Goal: Task Accomplishment & Management: Manage account settings

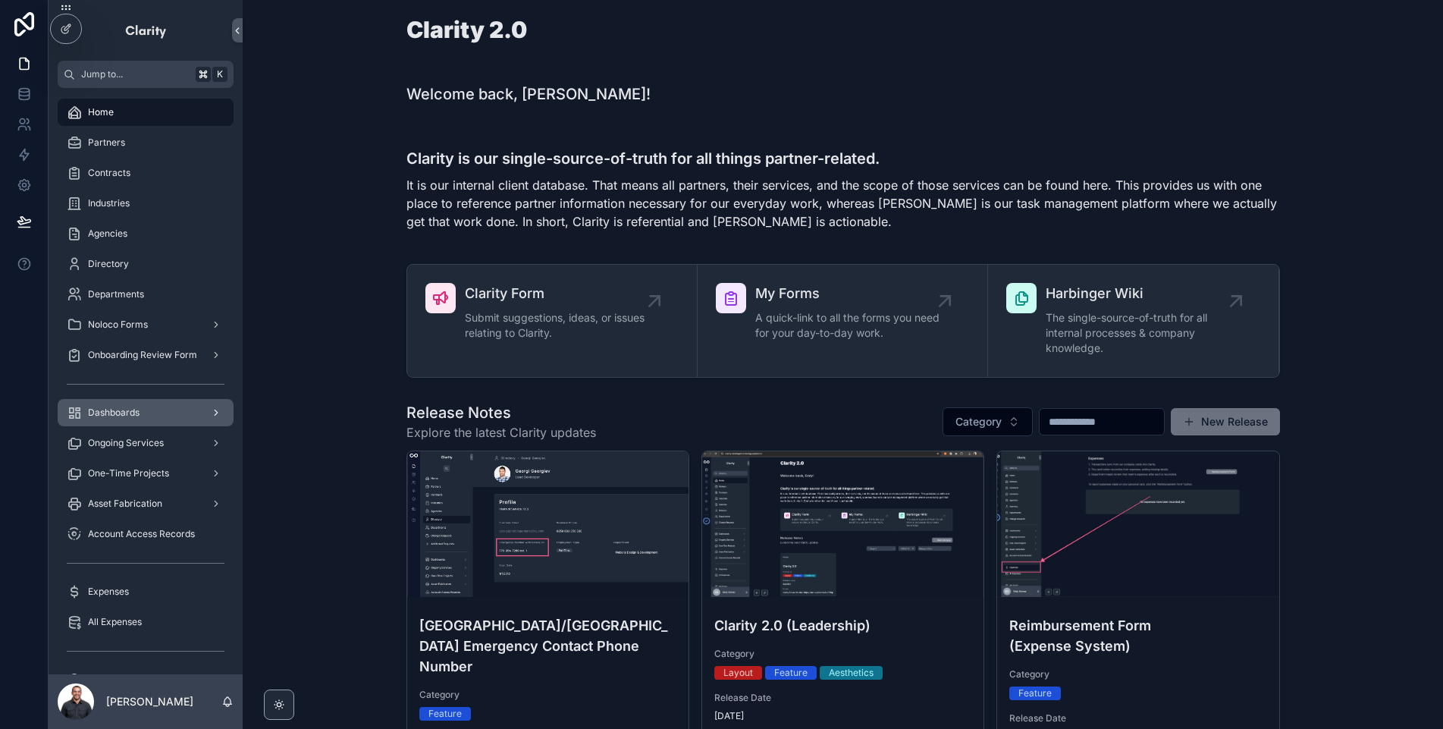
click at [193, 406] on div "Dashboards" at bounding box center [146, 412] width 158 height 24
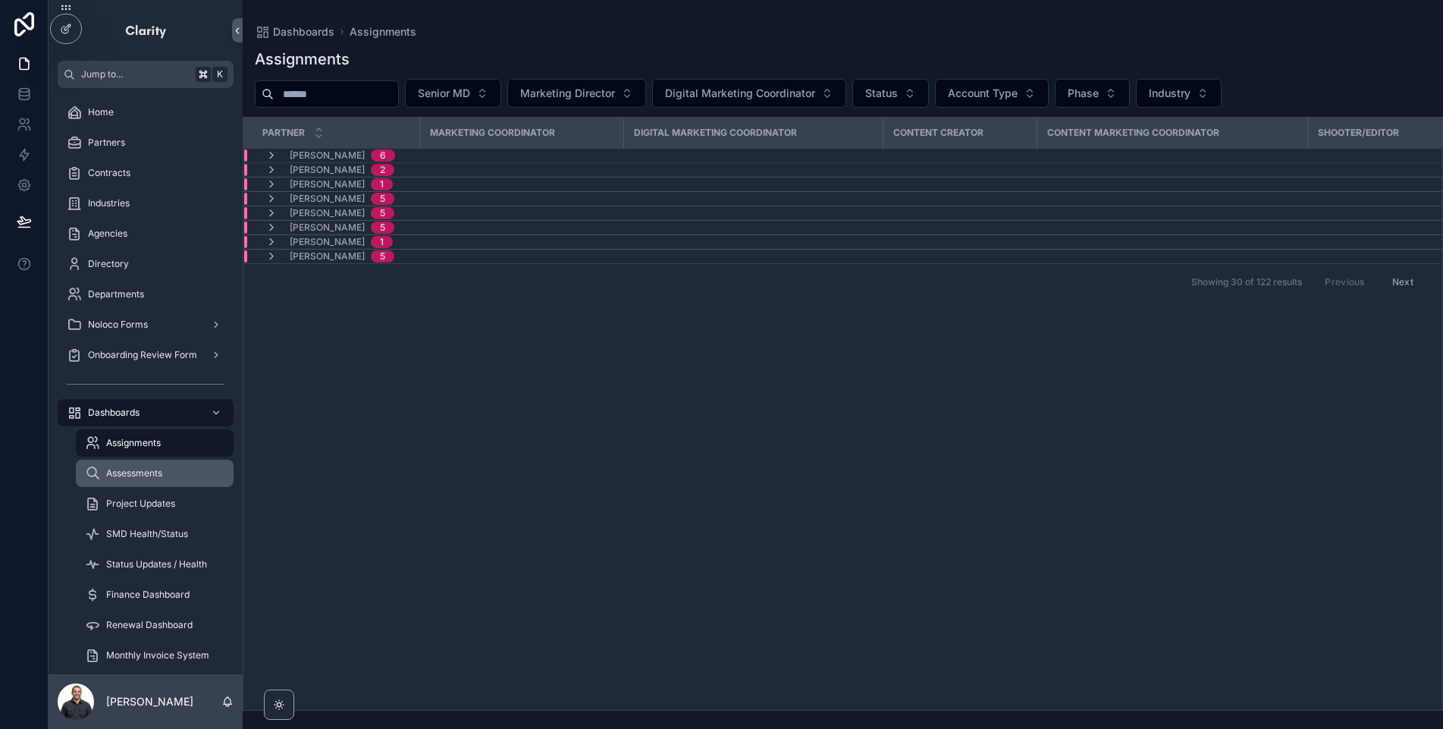
click at [146, 472] on span "Assessments" at bounding box center [134, 473] width 56 height 12
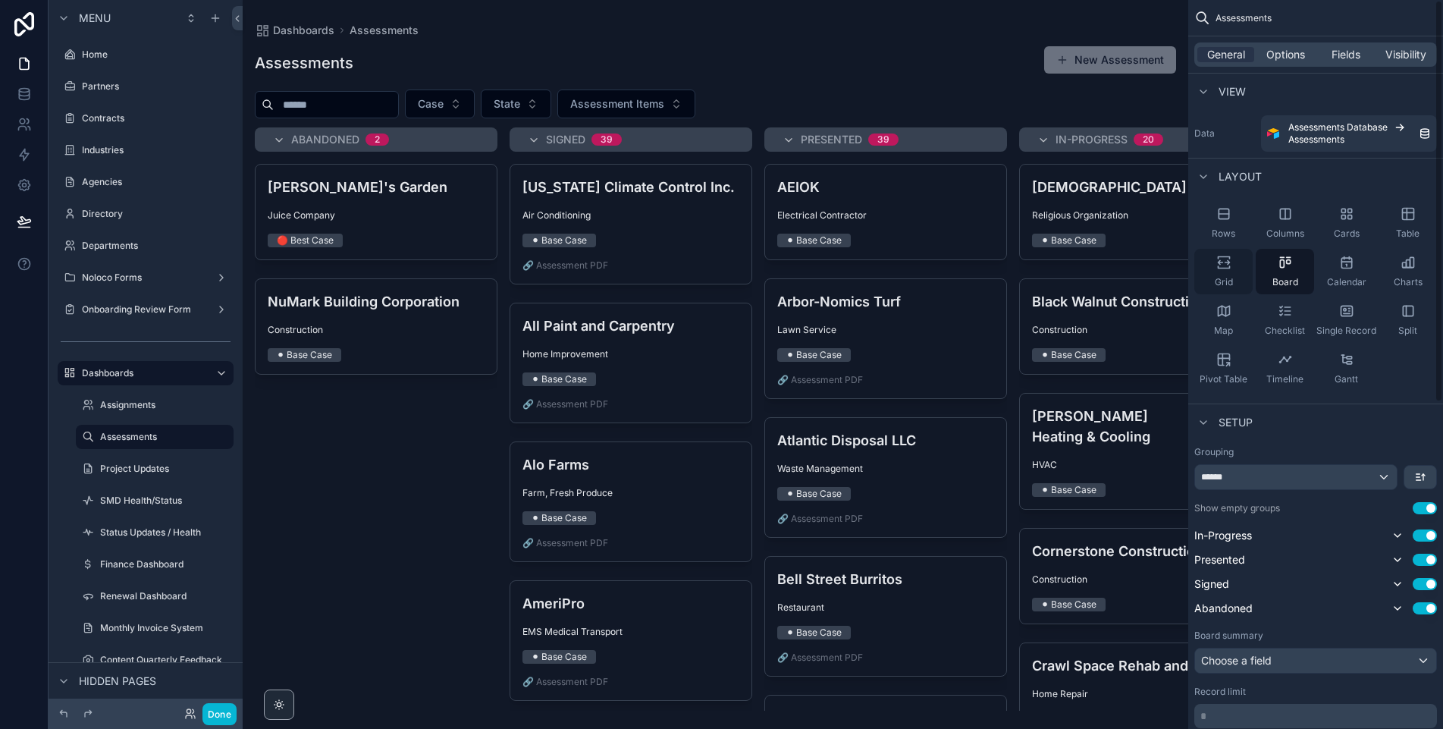
click at [1230, 268] on icon "scrollable content" at bounding box center [1223, 262] width 15 height 15
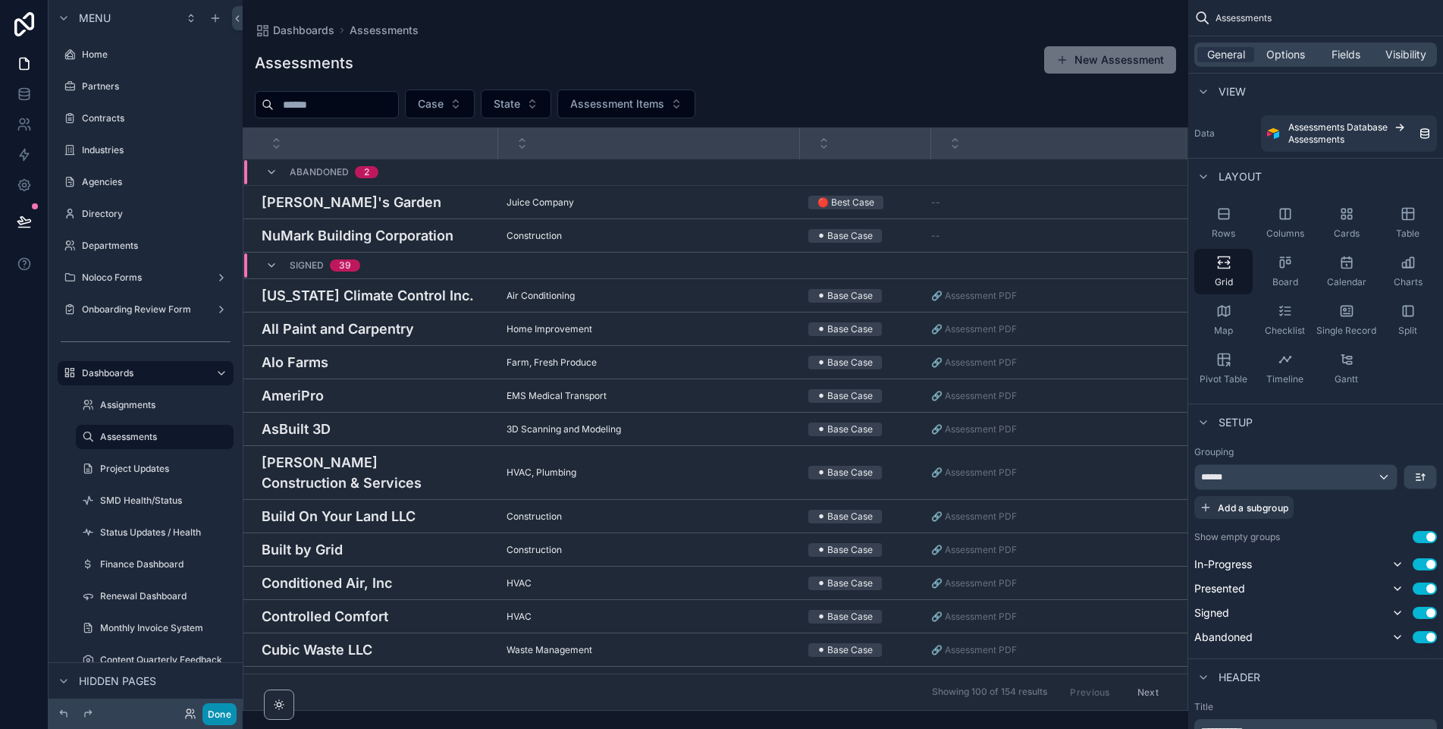
click at [209, 714] on button "Done" at bounding box center [219, 714] width 34 height 22
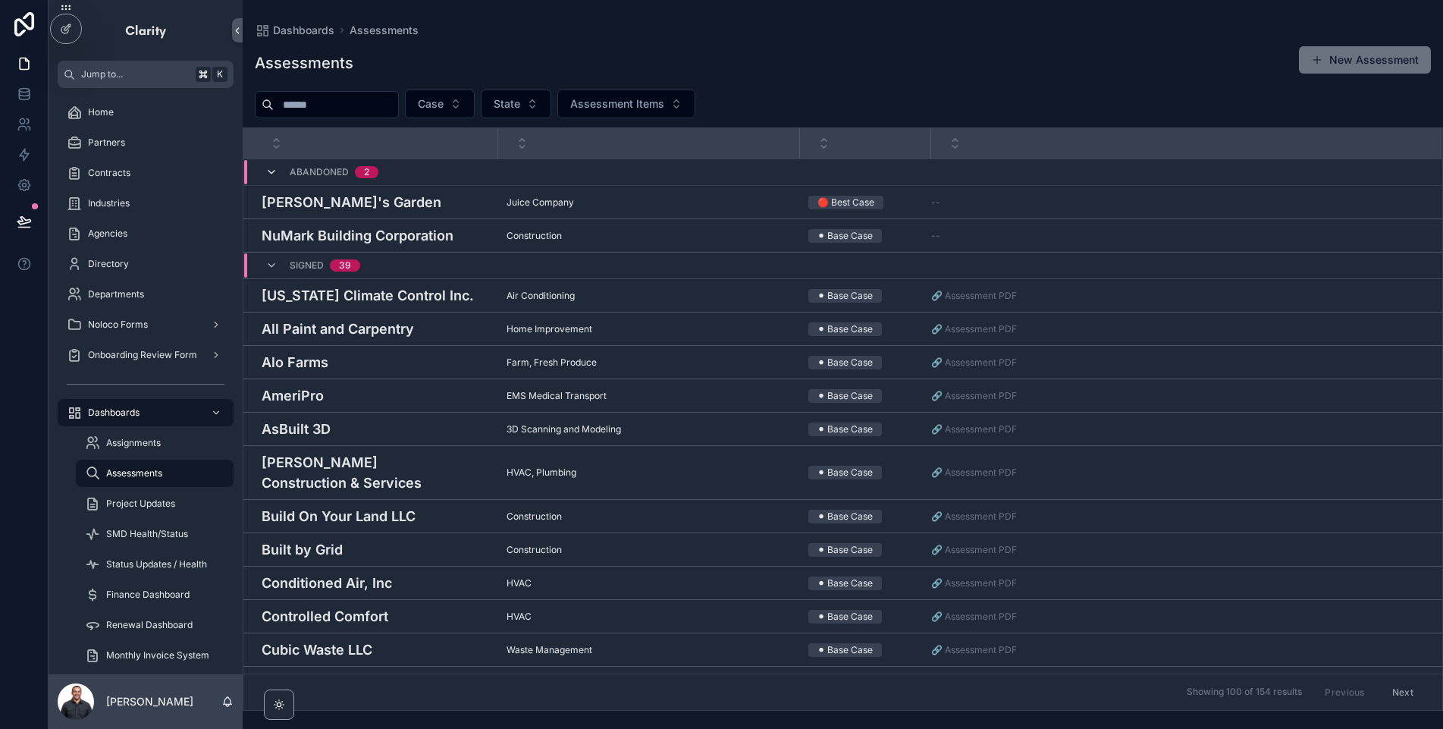
click at [274, 174] on icon "scrollable content" at bounding box center [271, 172] width 12 height 12
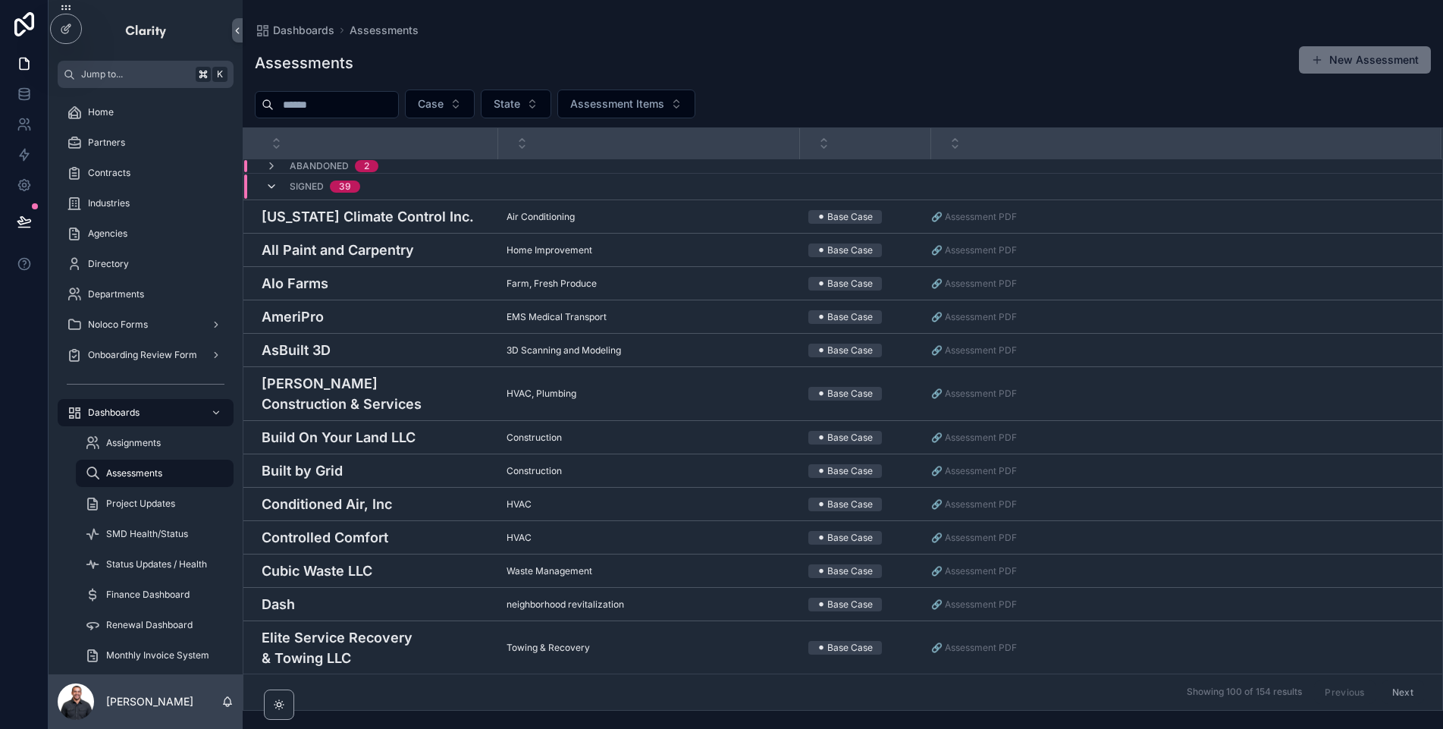
click at [274, 188] on icon "scrollable content" at bounding box center [271, 186] width 12 height 12
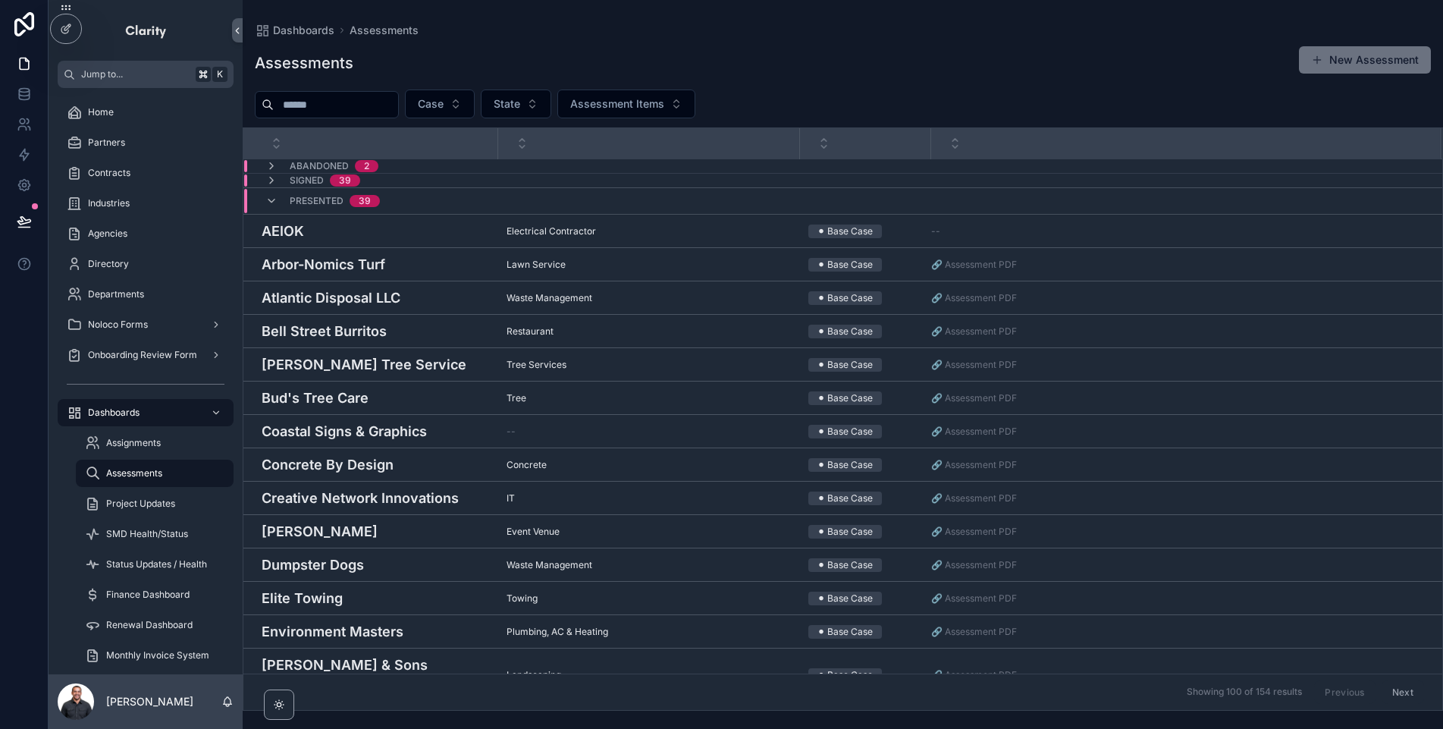
click at [275, 208] on div "Presented 39" at bounding box center [322, 201] width 114 height 24
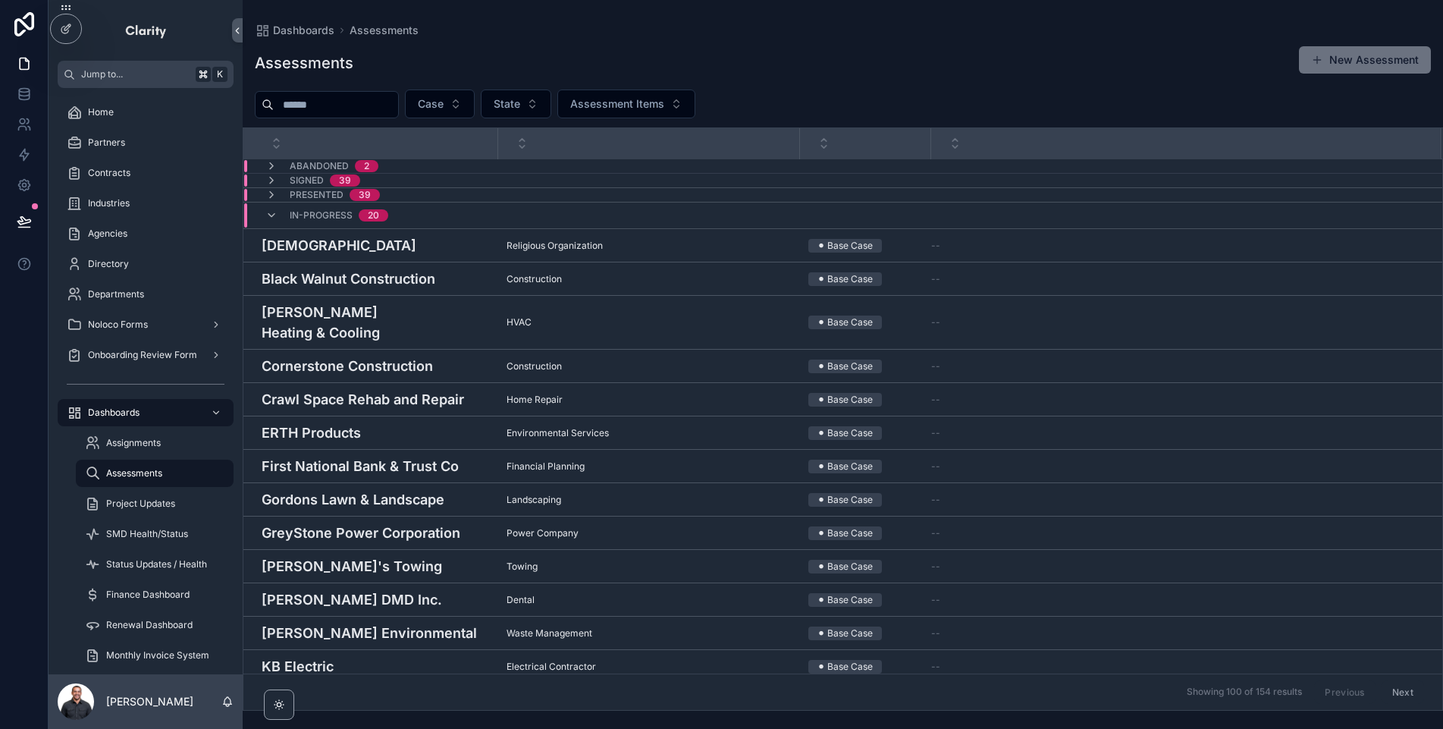
click at [274, 224] on div "In-Progress 20" at bounding box center [326, 215] width 123 height 24
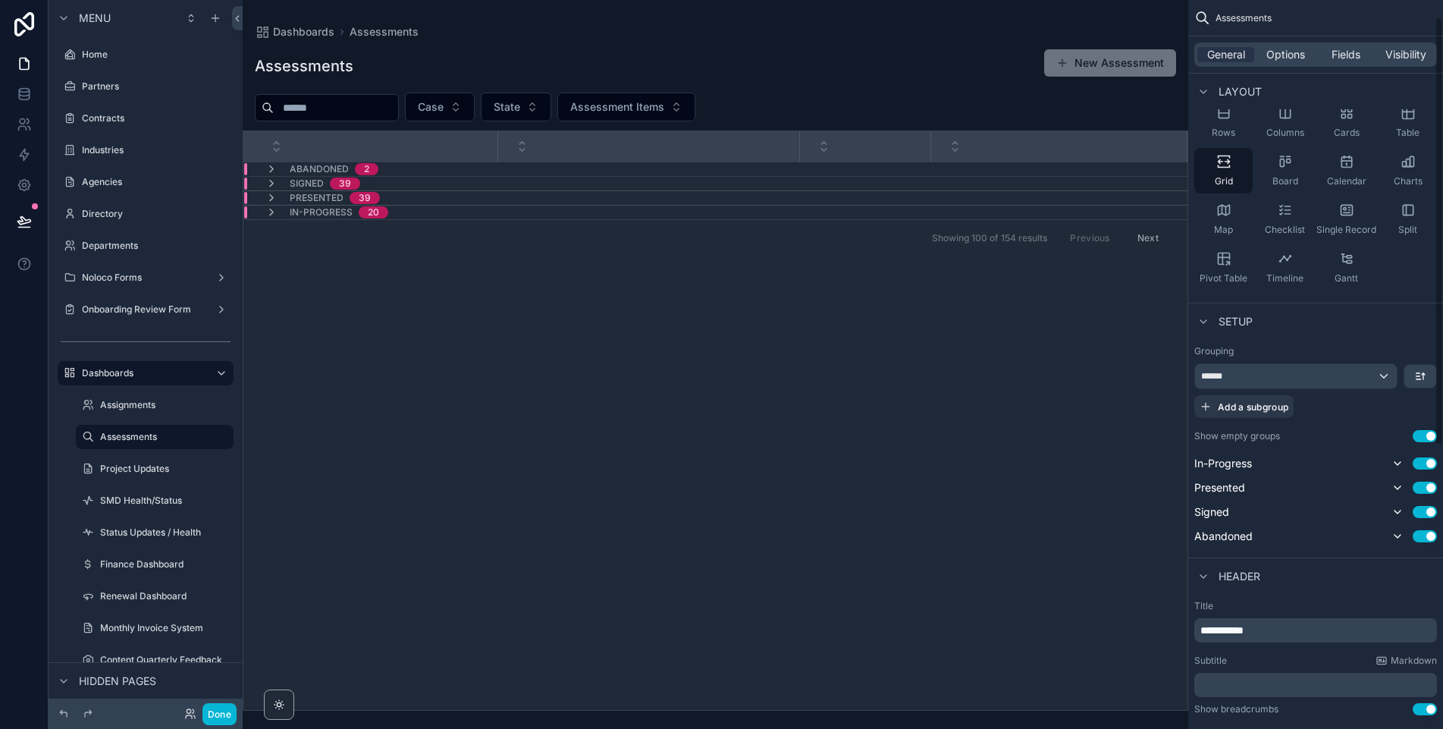
scroll to position [107, 0]
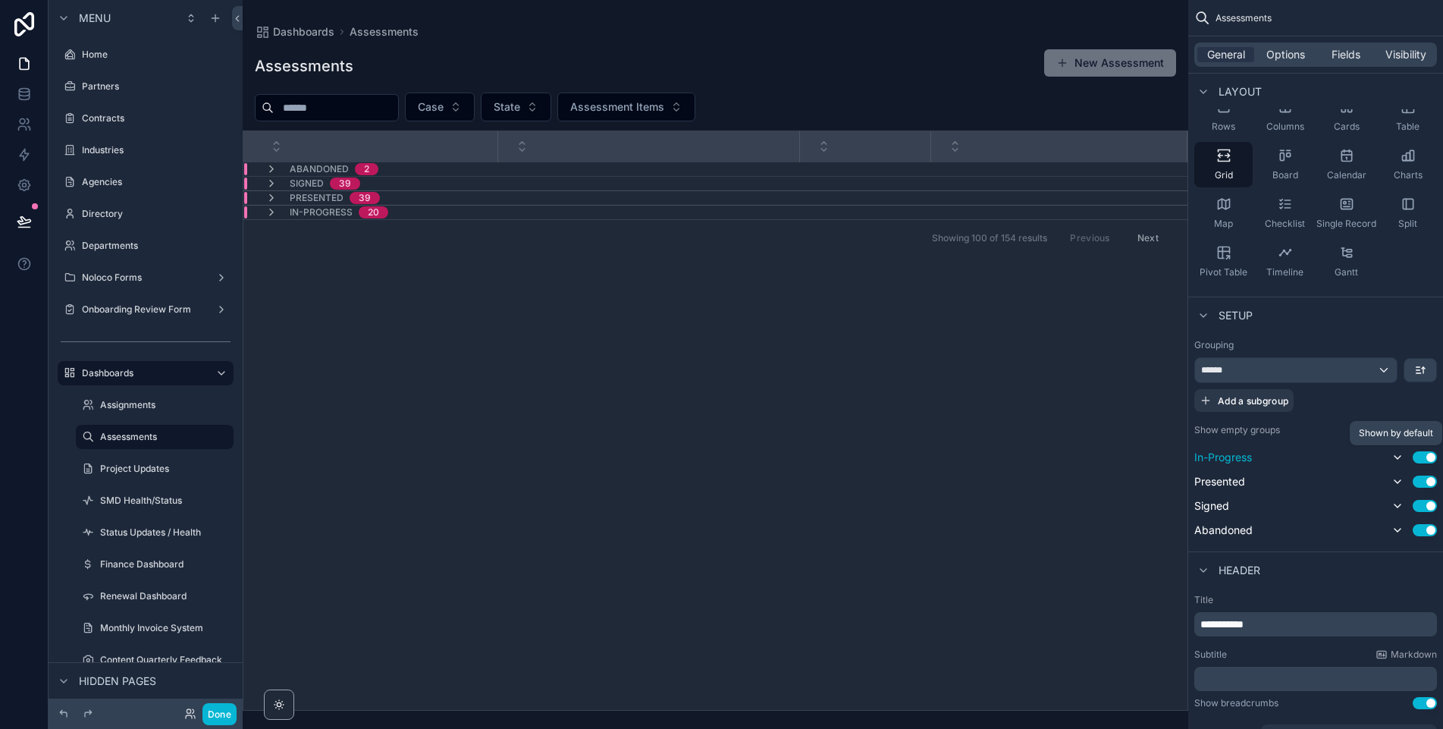
click at [1394, 456] on icon "scrollable content" at bounding box center [1397, 457] width 6 height 3
click at [1396, 455] on icon "scrollable content" at bounding box center [1397, 457] width 12 height 12
click at [1421, 367] on icon "scrollable content" at bounding box center [1420, 370] width 12 height 12
click at [1373, 431] on span "Last -> First" at bounding box center [1391, 433] width 58 height 18
click at [1414, 368] on icon "scrollable content" at bounding box center [1420, 370] width 12 height 12
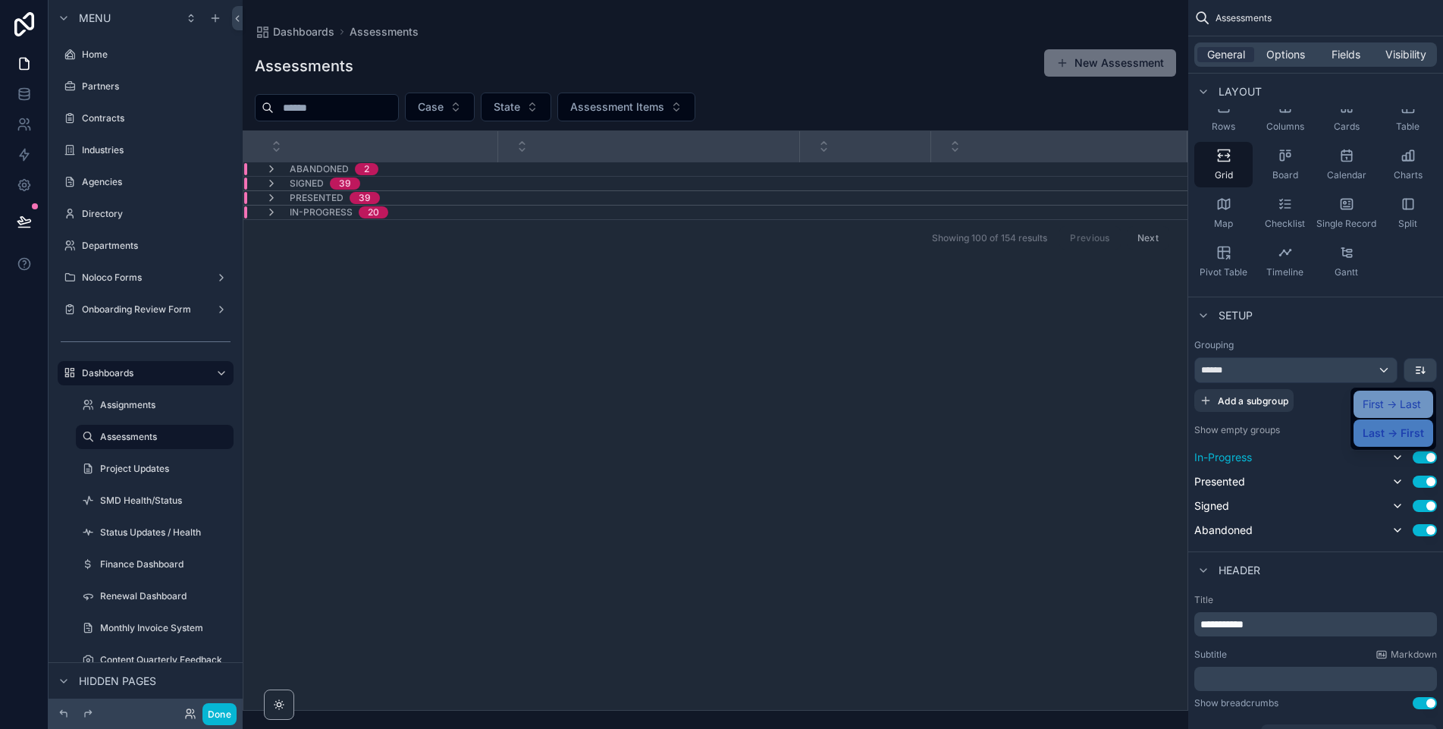
click at [1382, 408] on span "First -> Last" at bounding box center [1391, 404] width 58 height 18
click at [224, 715] on button "Done" at bounding box center [219, 714] width 34 height 22
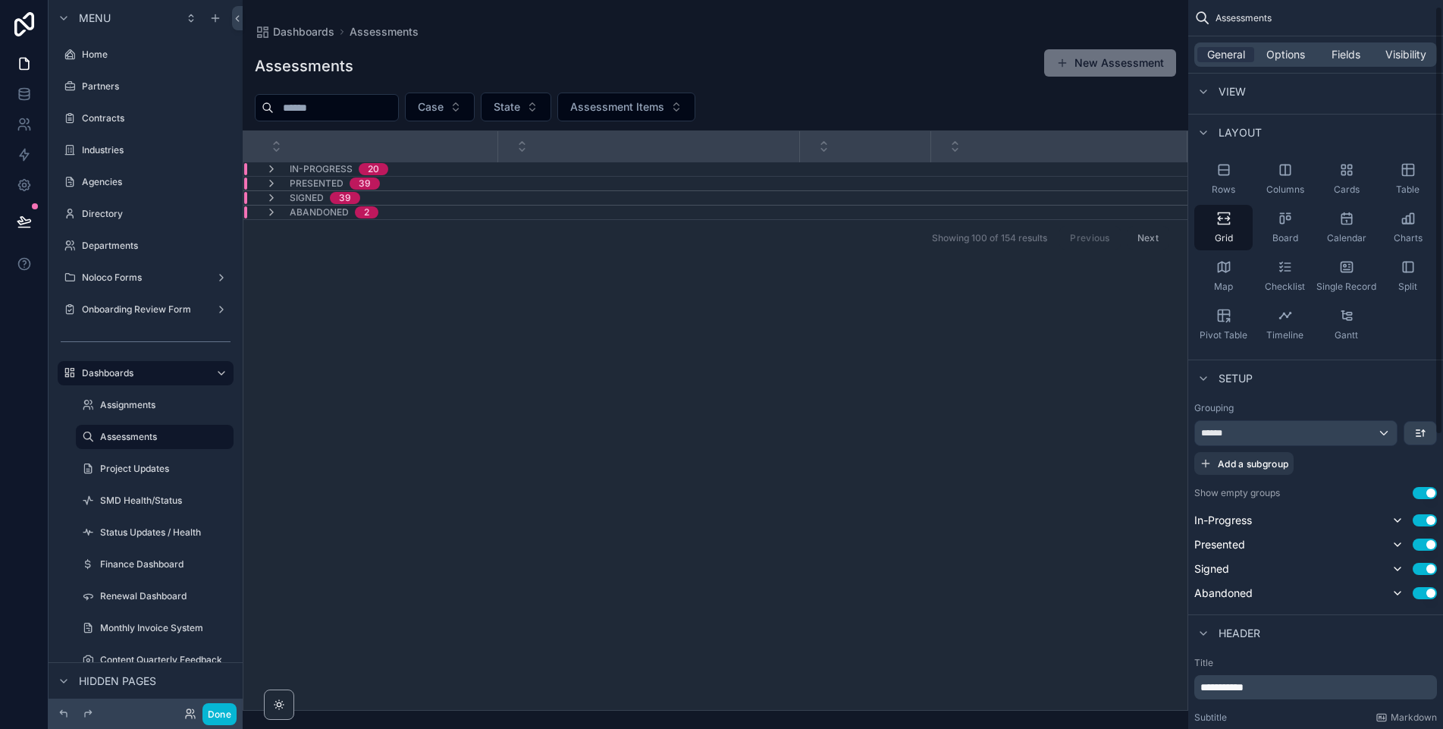
scroll to position [0, 0]
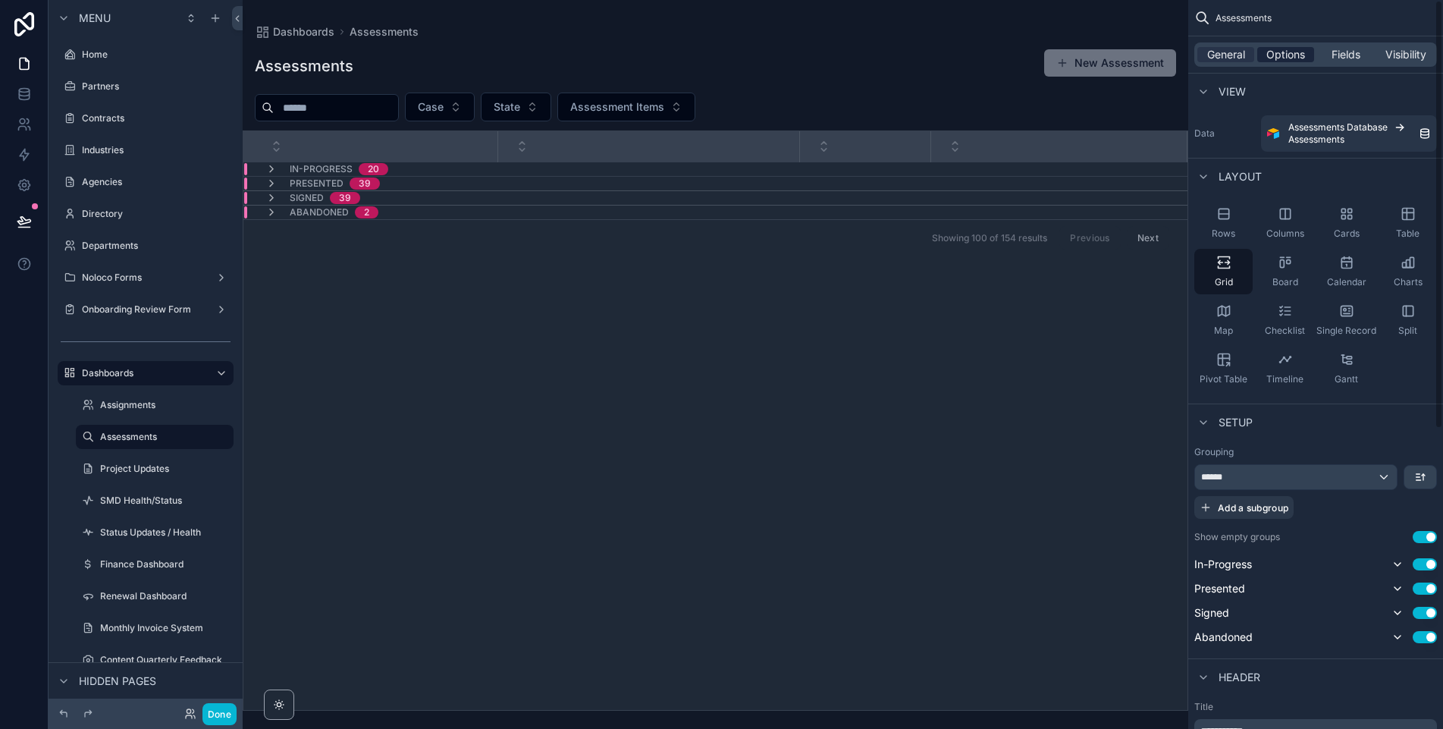
click at [1286, 47] on span "Options" at bounding box center [1285, 54] width 39 height 15
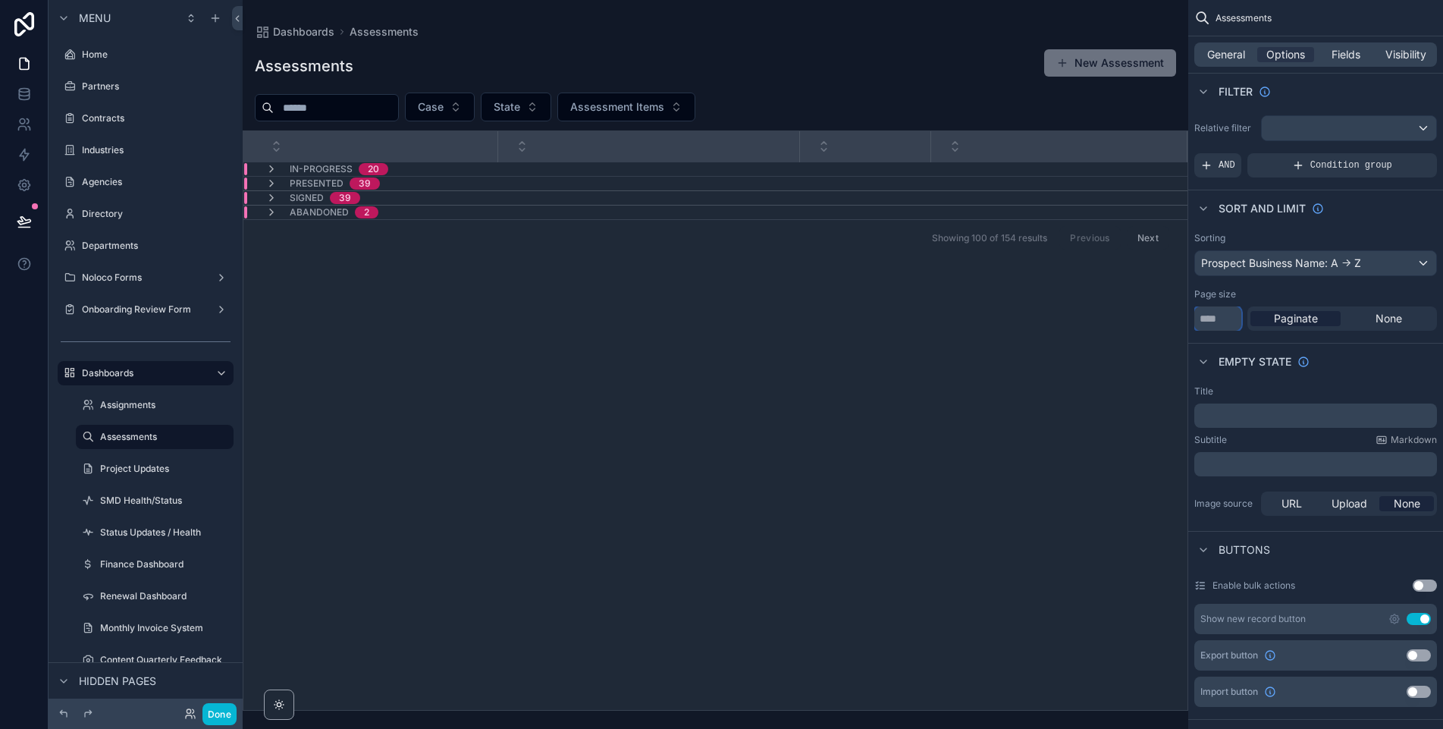
click at [1227, 320] on input "***" at bounding box center [1217, 318] width 47 height 24
type input "***"
click at [1292, 288] on div "Page size" at bounding box center [1315, 294] width 243 height 12
click at [1213, 57] on span "General" at bounding box center [1226, 54] width 38 height 15
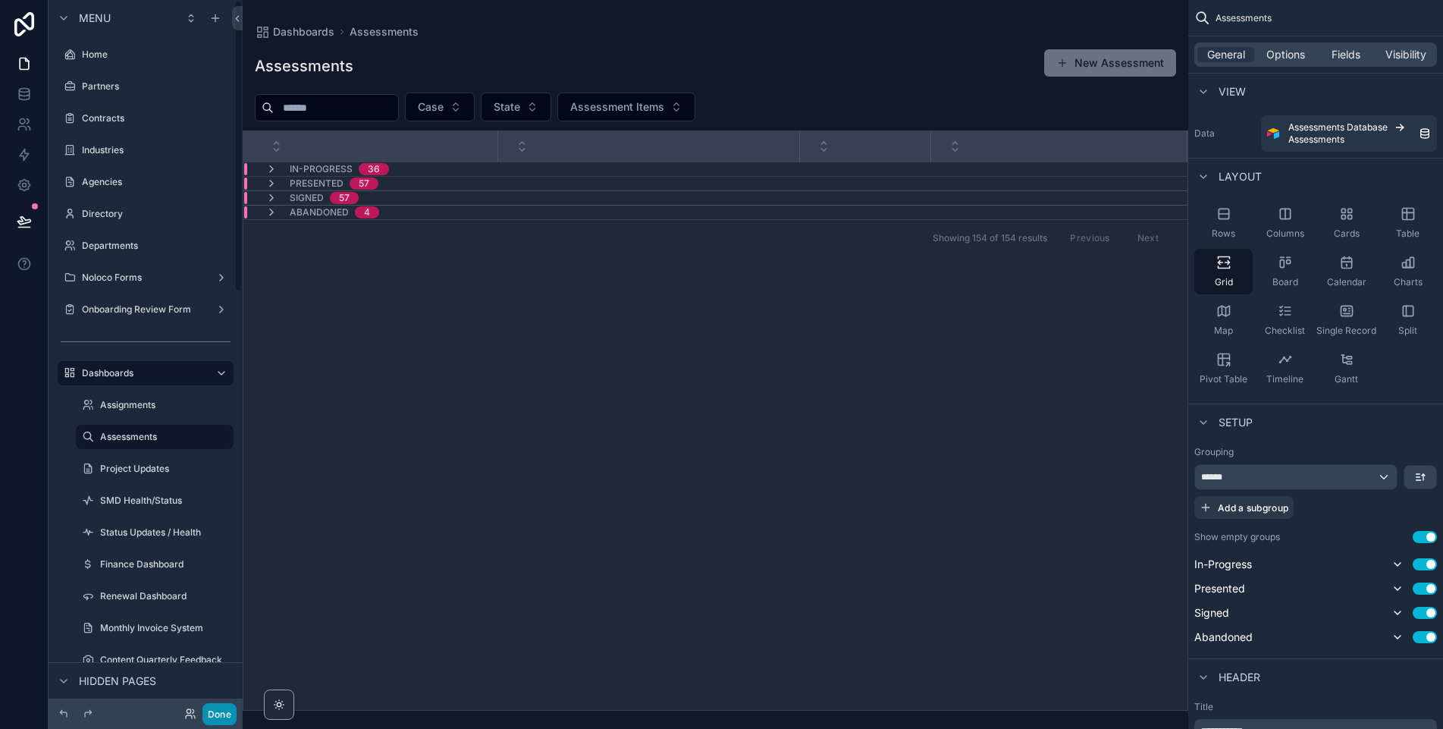
click at [223, 716] on button "Done" at bounding box center [219, 714] width 34 height 22
click at [1397, 635] on icon "scrollable content" at bounding box center [1397, 637] width 12 height 12
click at [1394, 609] on icon "scrollable content" at bounding box center [1397, 612] width 12 height 12
click at [1397, 589] on icon "scrollable content" at bounding box center [1397, 588] width 6 height 3
click at [220, 709] on button "Done" at bounding box center [219, 714] width 34 height 22
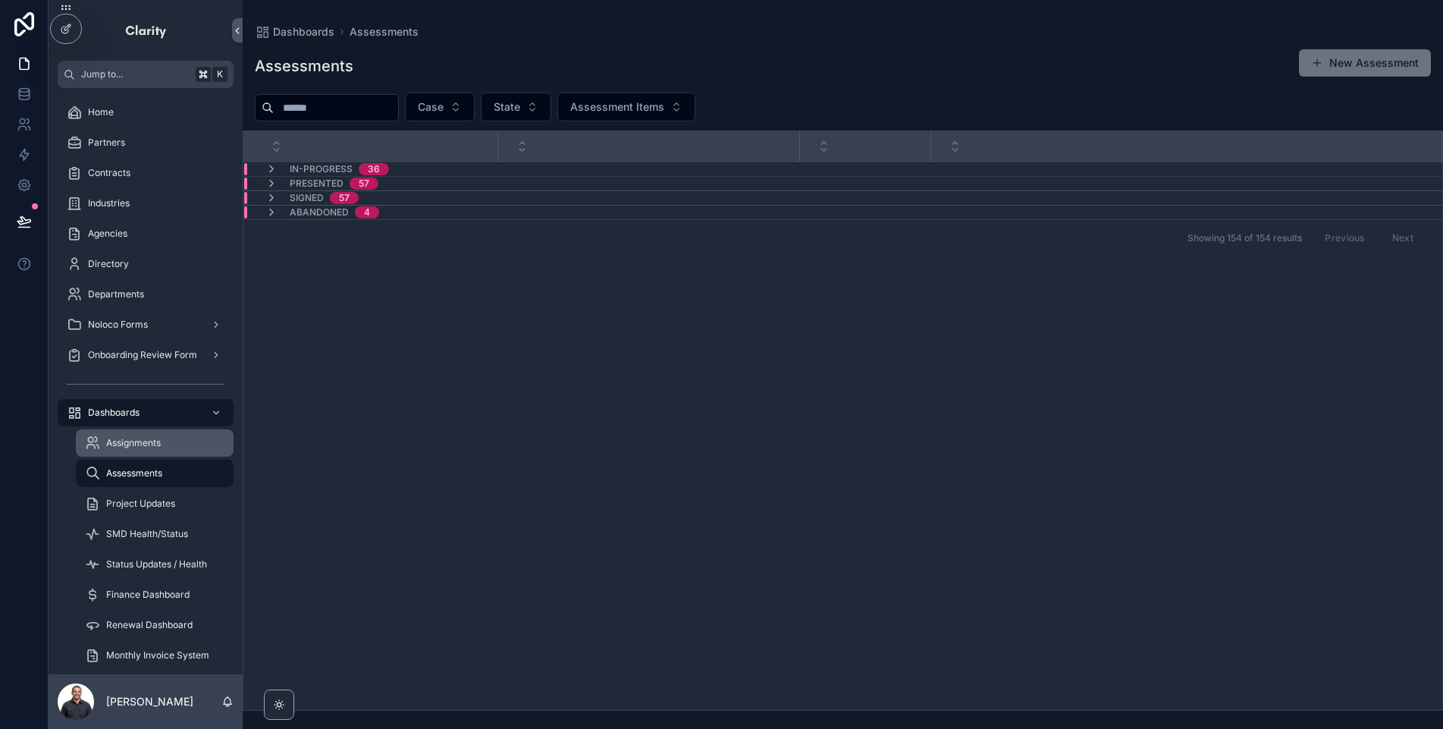
click at [143, 440] on span "Assignments" at bounding box center [133, 443] width 55 height 12
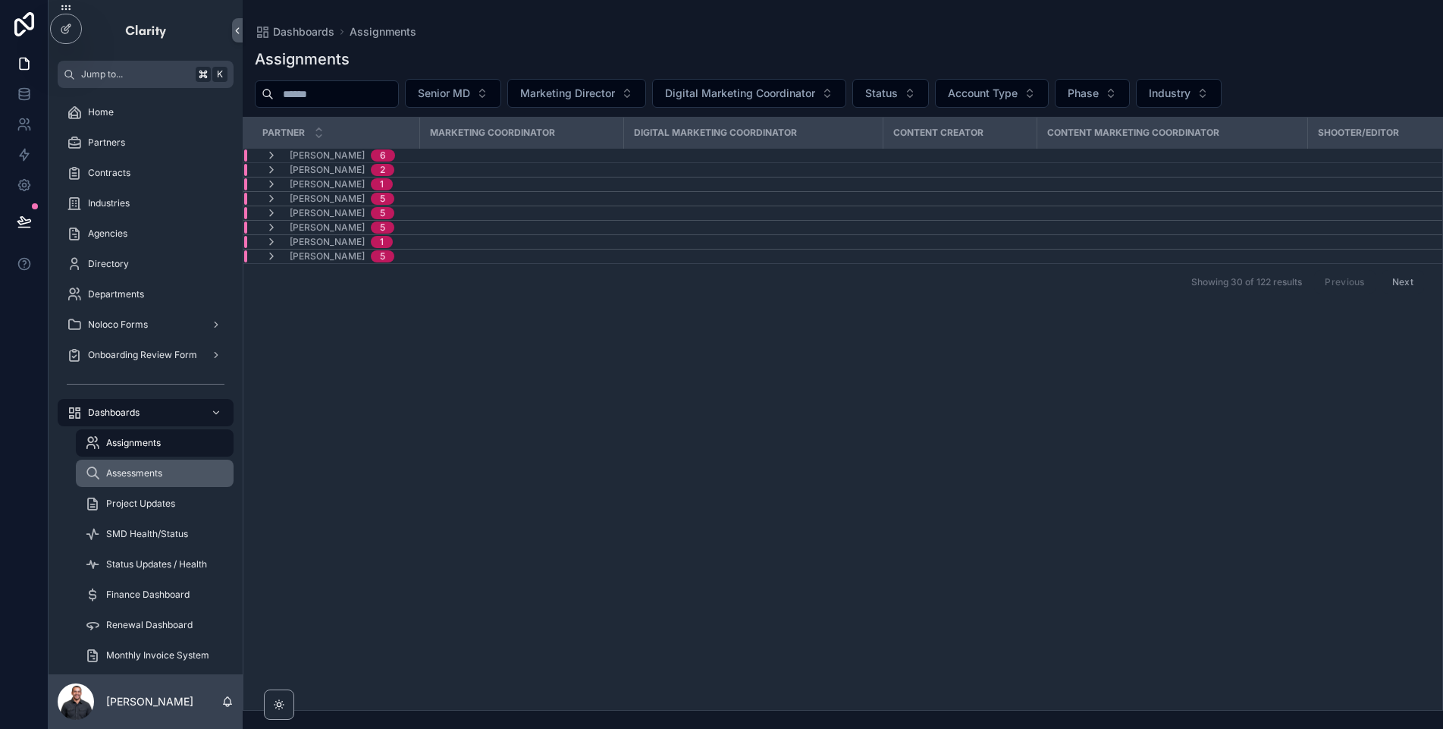
click at [165, 476] on div "Assessments" at bounding box center [154, 473] width 139 height 24
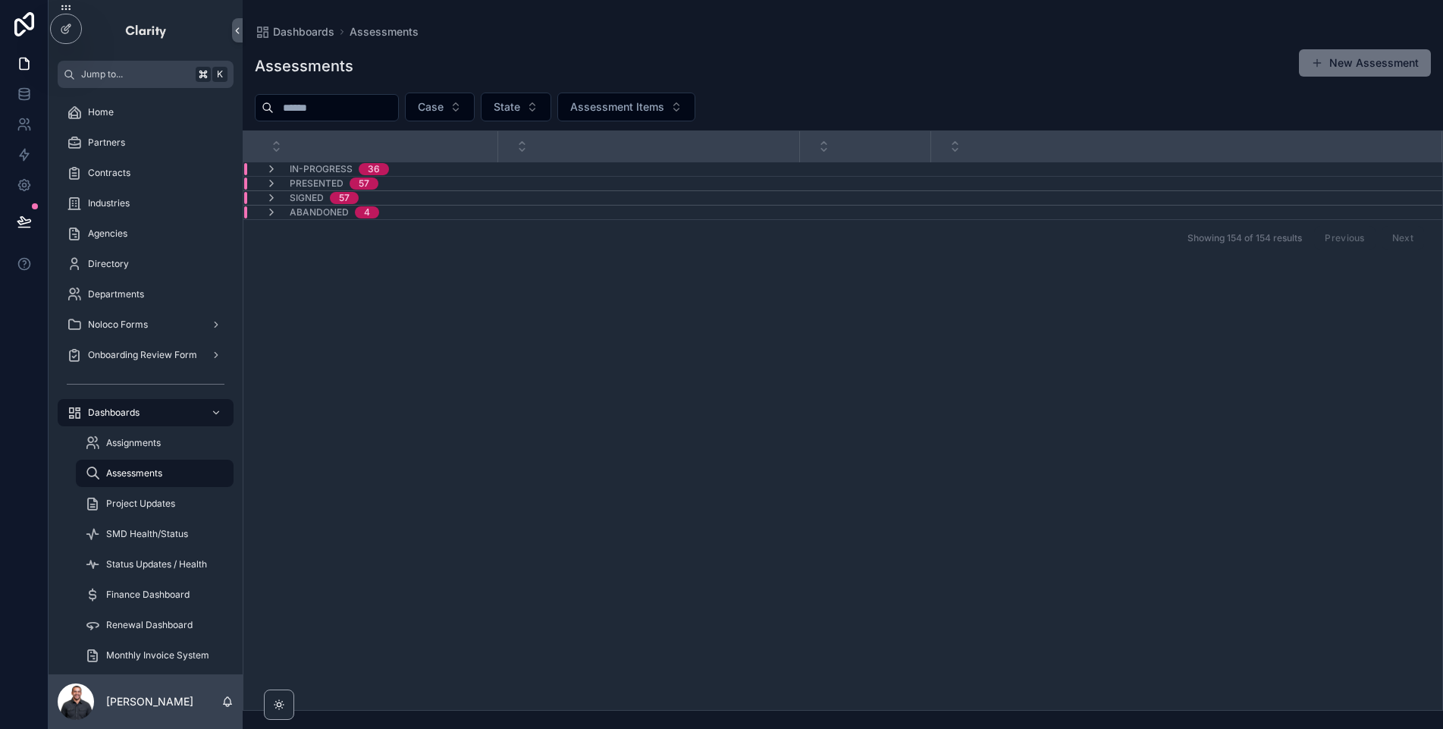
click at [279, 167] on div "In-Progress 36" at bounding box center [327, 169] width 124 height 12
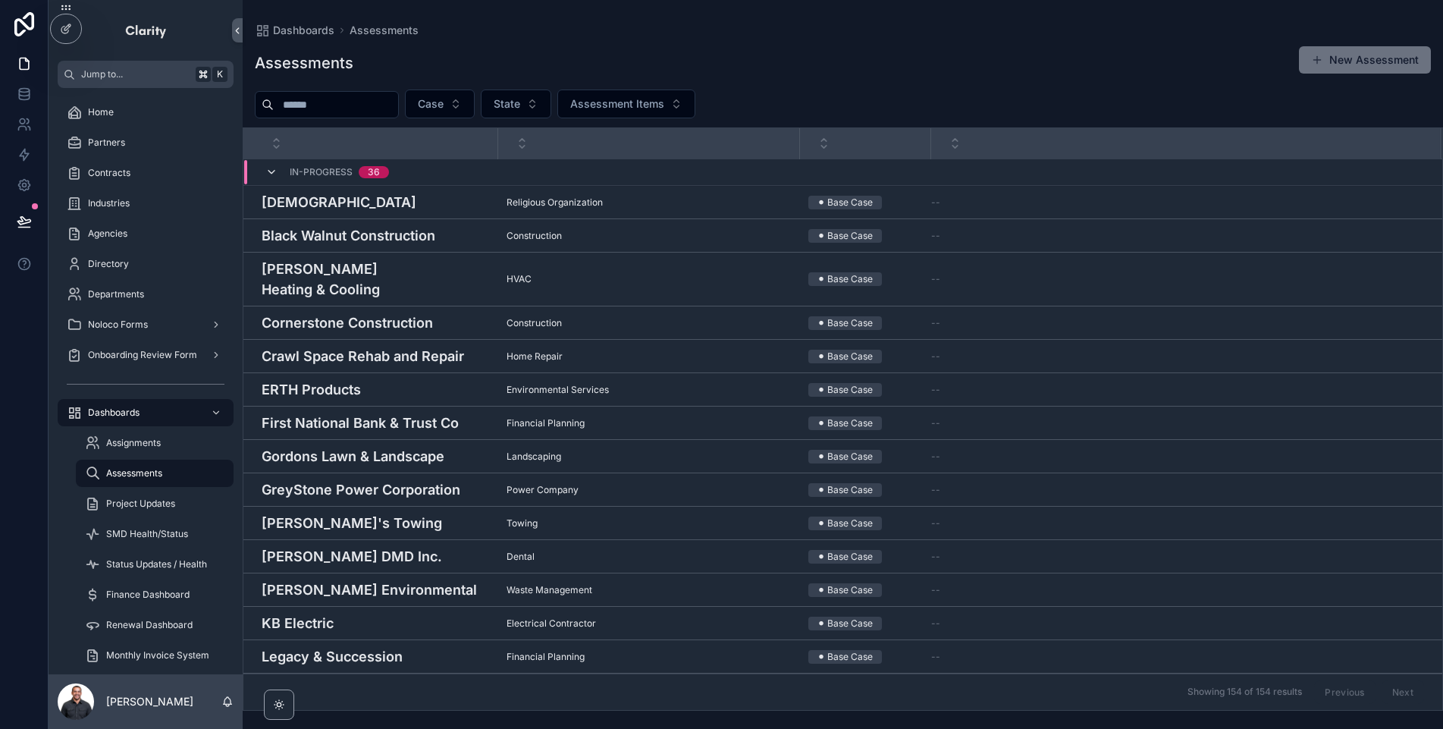
click at [266, 168] on icon "scrollable content" at bounding box center [271, 172] width 12 height 12
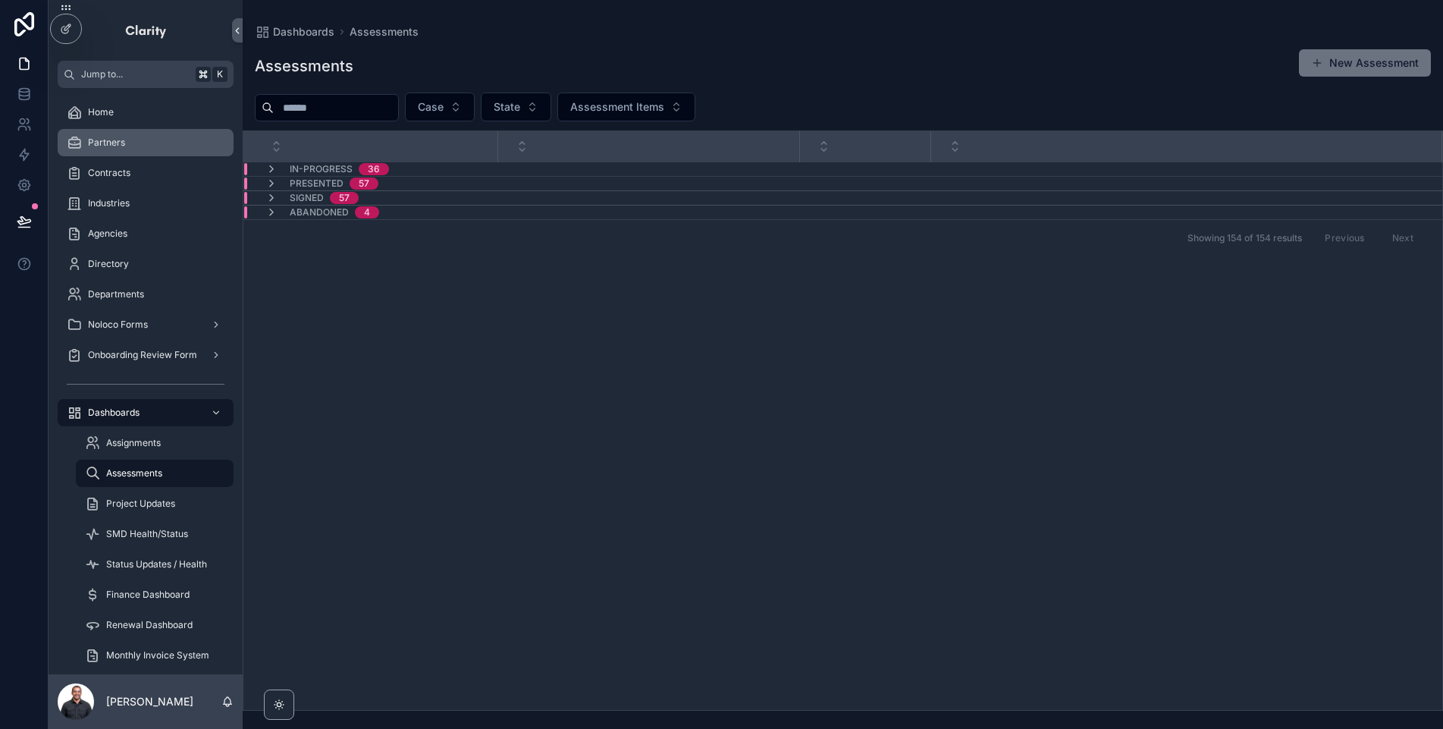
click at [131, 136] on div "Partners" at bounding box center [146, 142] width 158 height 24
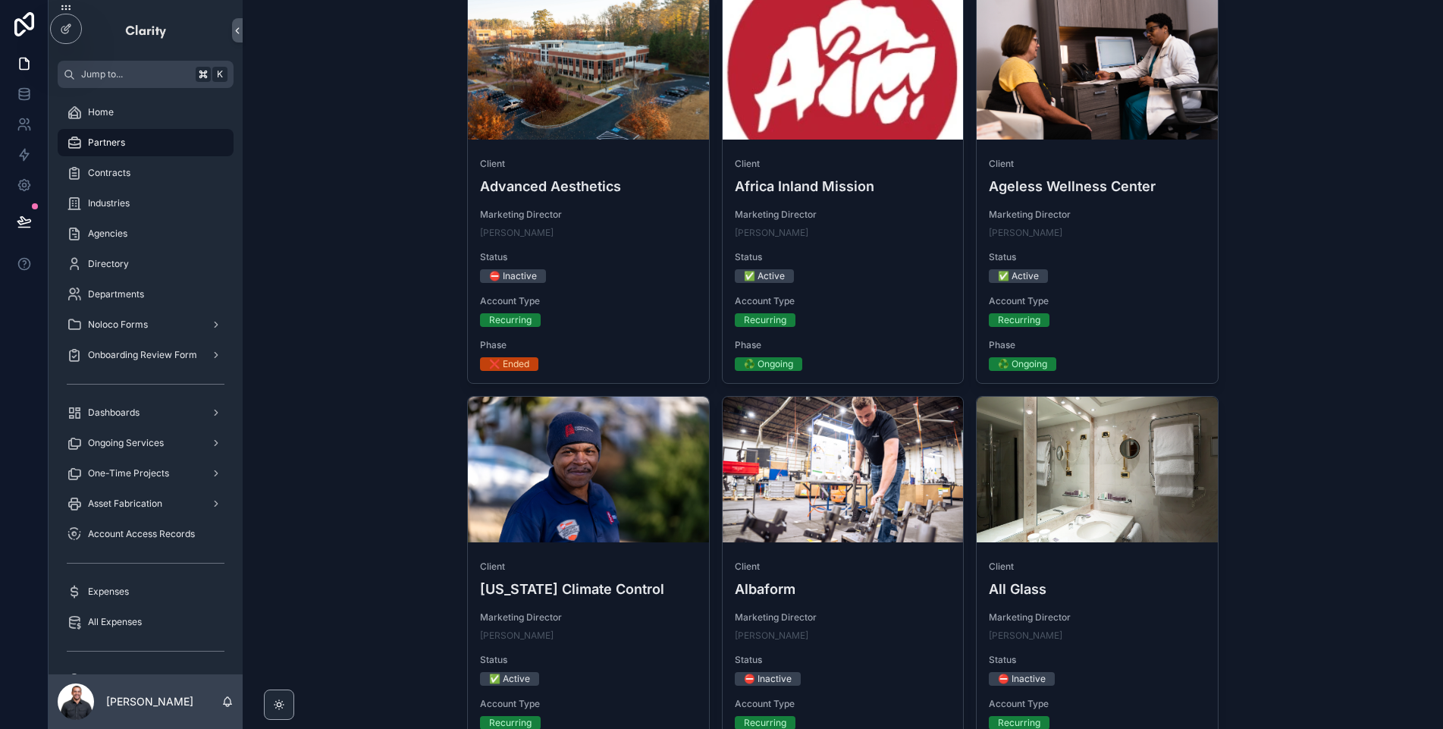
scroll to position [1139, 0]
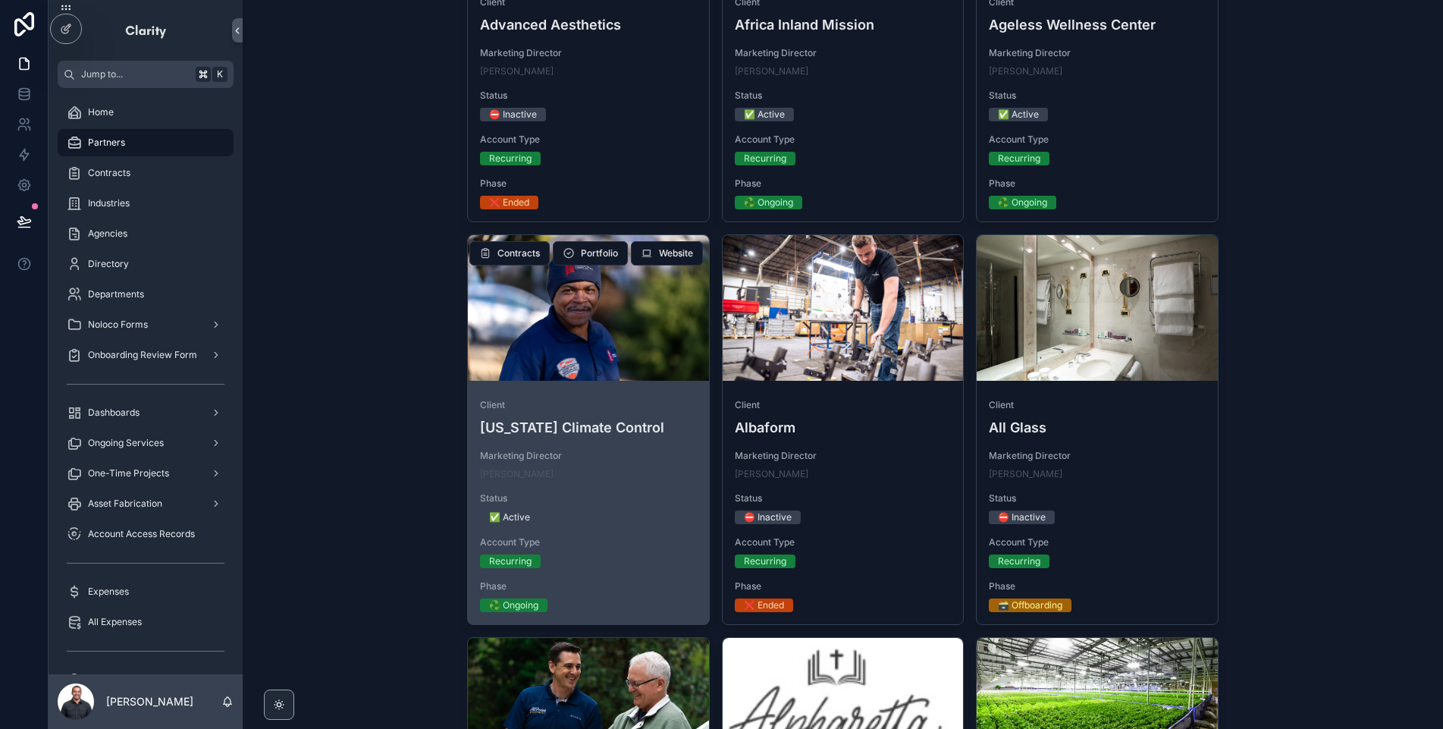
click at [644, 447] on div "Client [US_STATE] Climate Control Marketing Director [PERSON_NAME] Status ✅ Act…" at bounding box center [588, 505] width 241 height 237
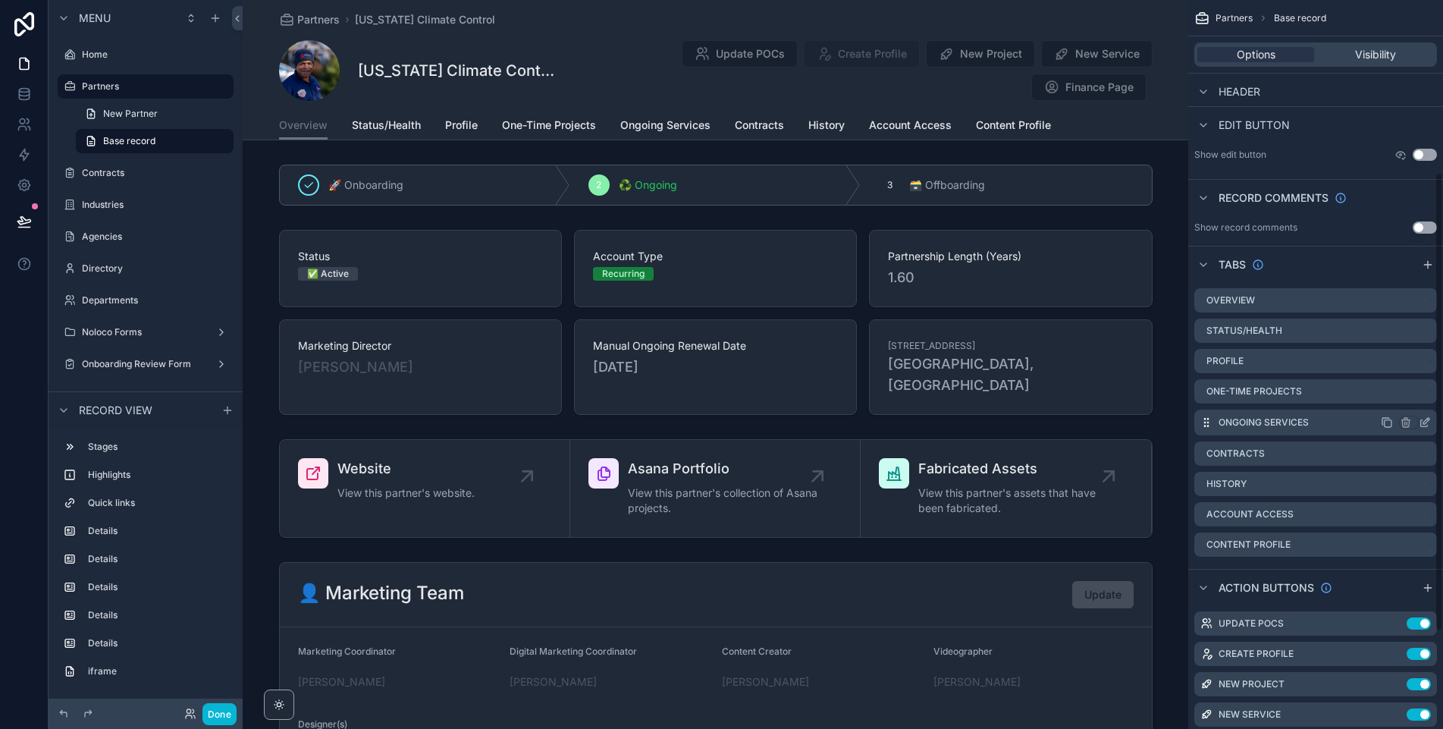
scroll to position [274, 0]
click at [824, 125] on span "History" at bounding box center [826, 125] width 36 height 15
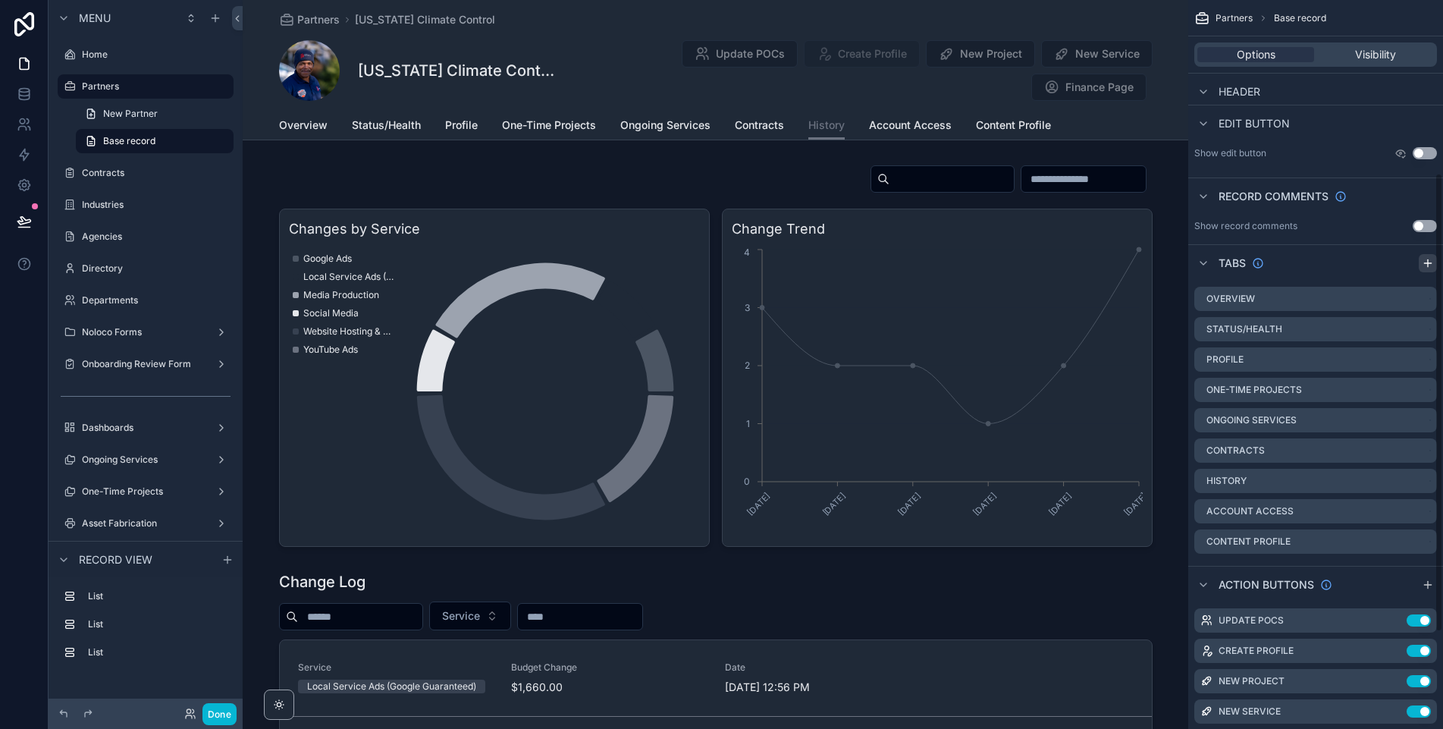
click at [1428, 263] on icon "scrollable content" at bounding box center [1428, 262] width 0 height 7
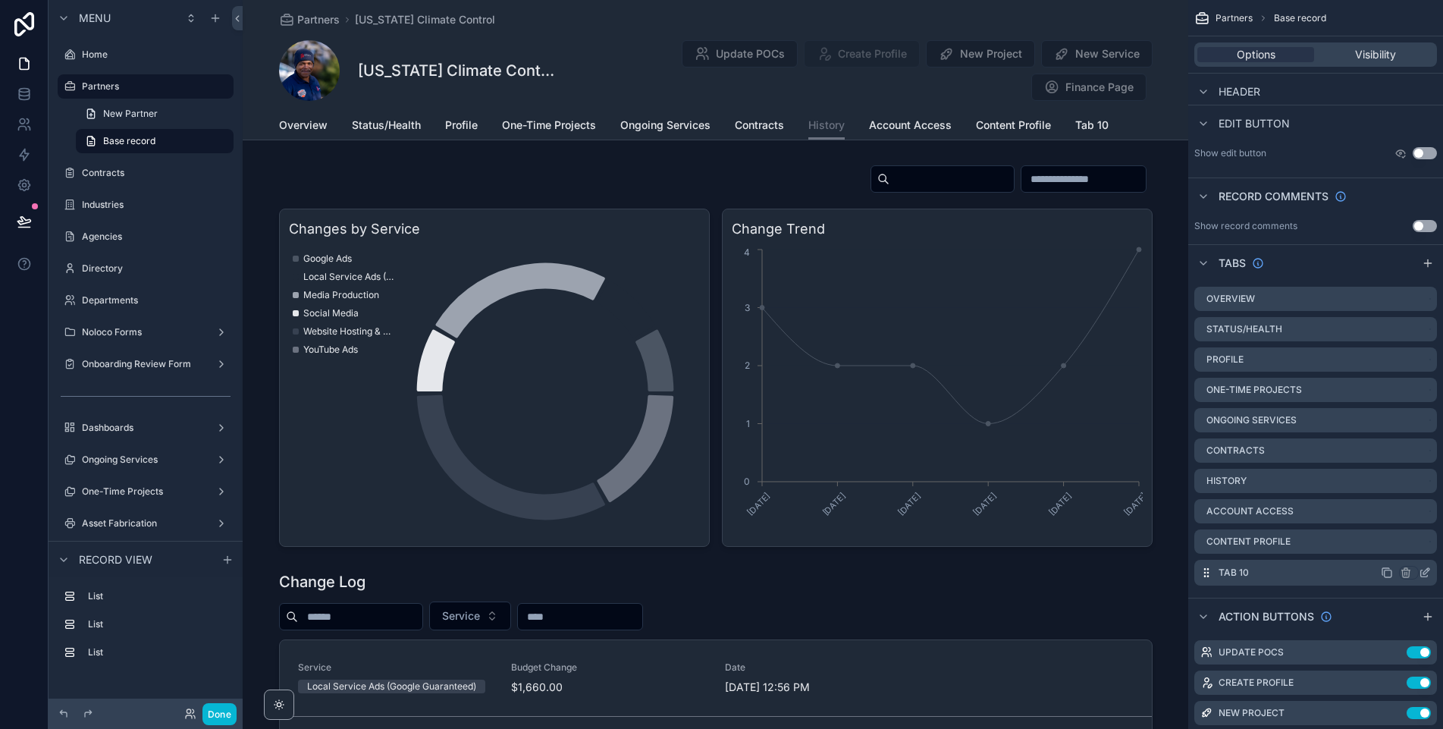
click at [1418, 572] on icon "scrollable content" at bounding box center [1424, 572] width 12 height 12
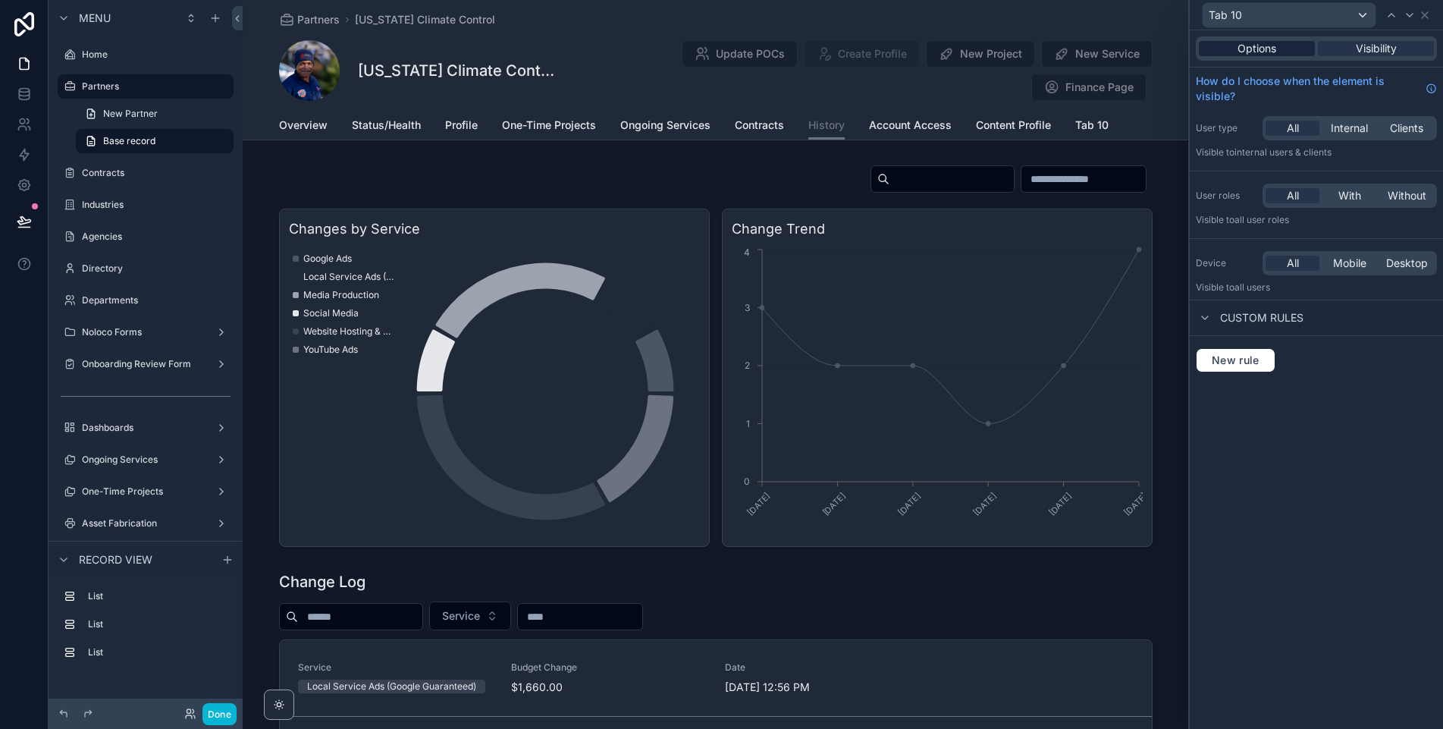
click at [1254, 50] on span "Options" at bounding box center [1256, 48] width 39 height 15
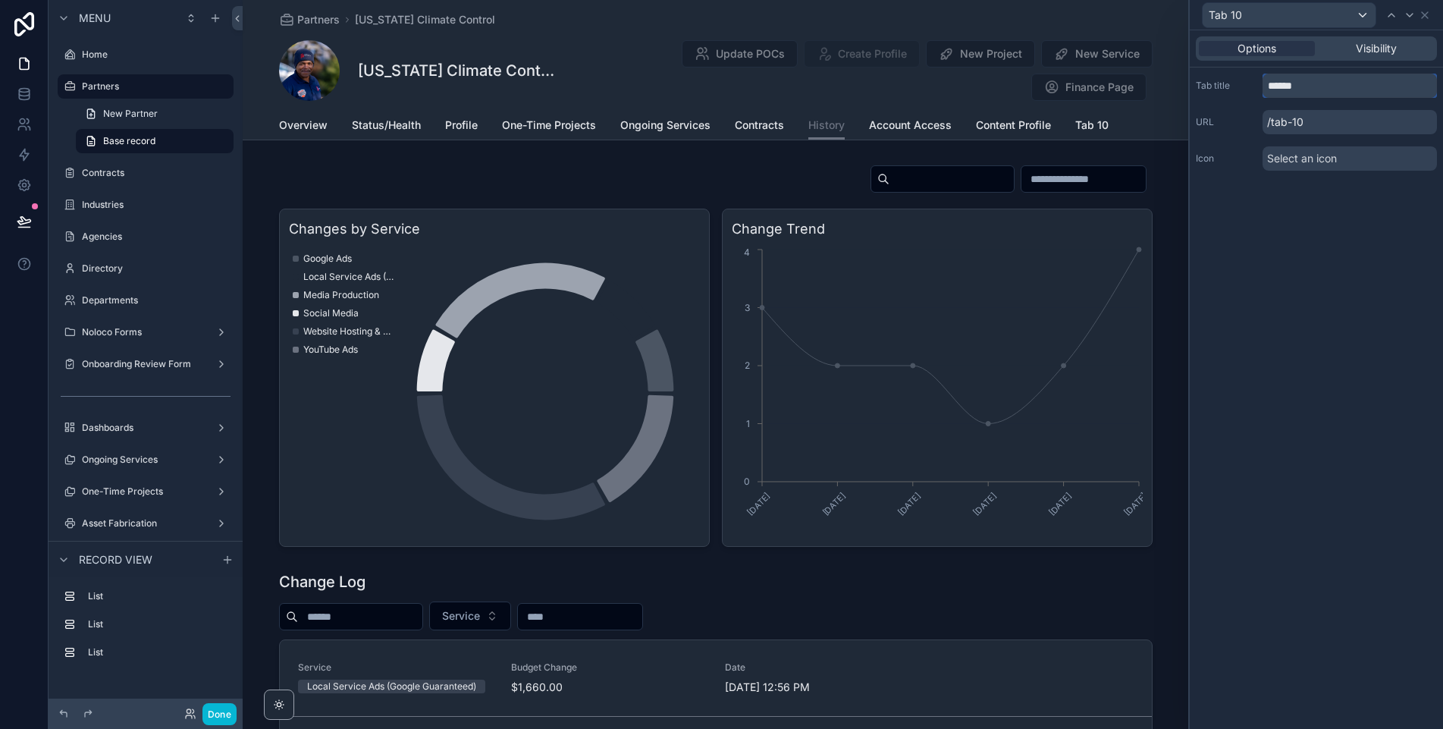
click at [1305, 92] on input "******" at bounding box center [1349, 86] width 174 height 24
type input "**********"
click at [1105, 124] on span "Assessments" at bounding box center [1109, 125] width 69 height 15
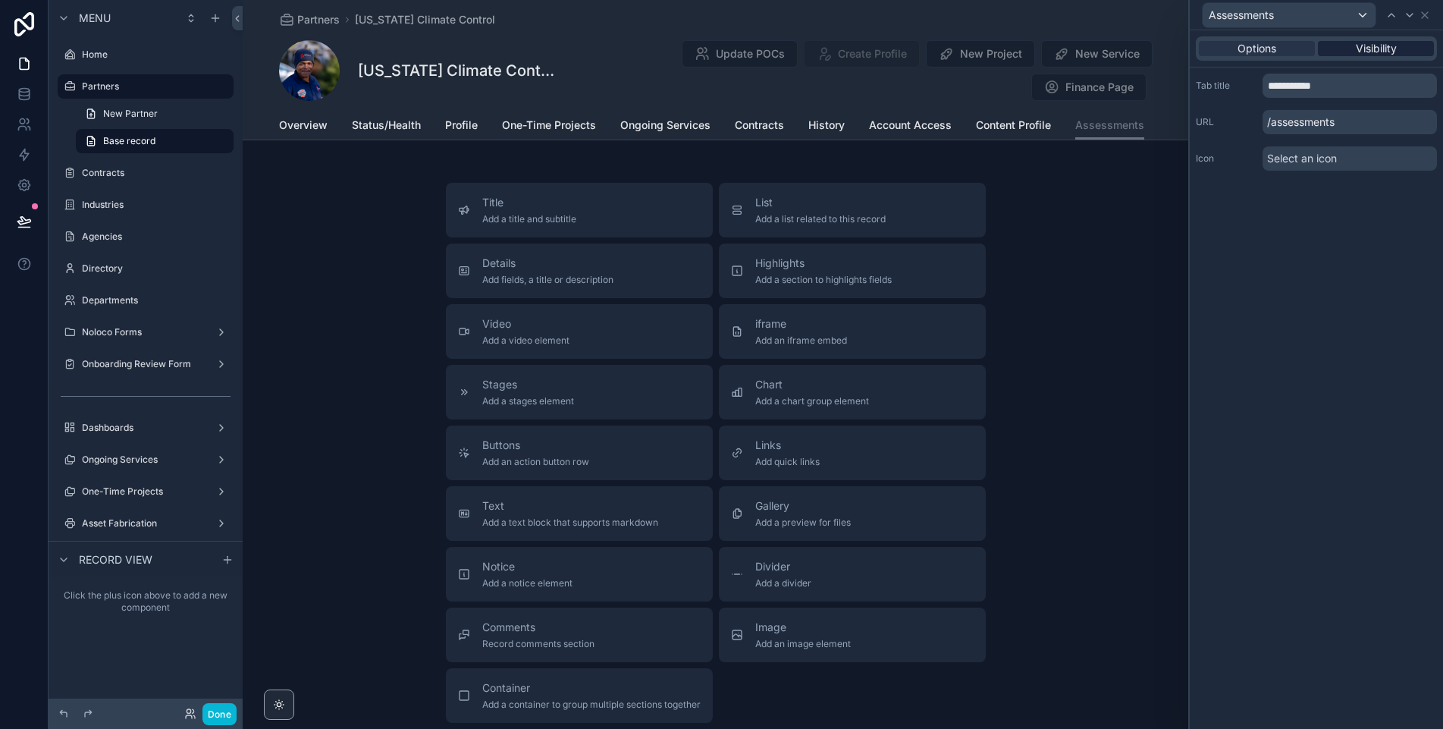
click at [1398, 42] on div "Visibility" at bounding box center [1376, 48] width 116 height 15
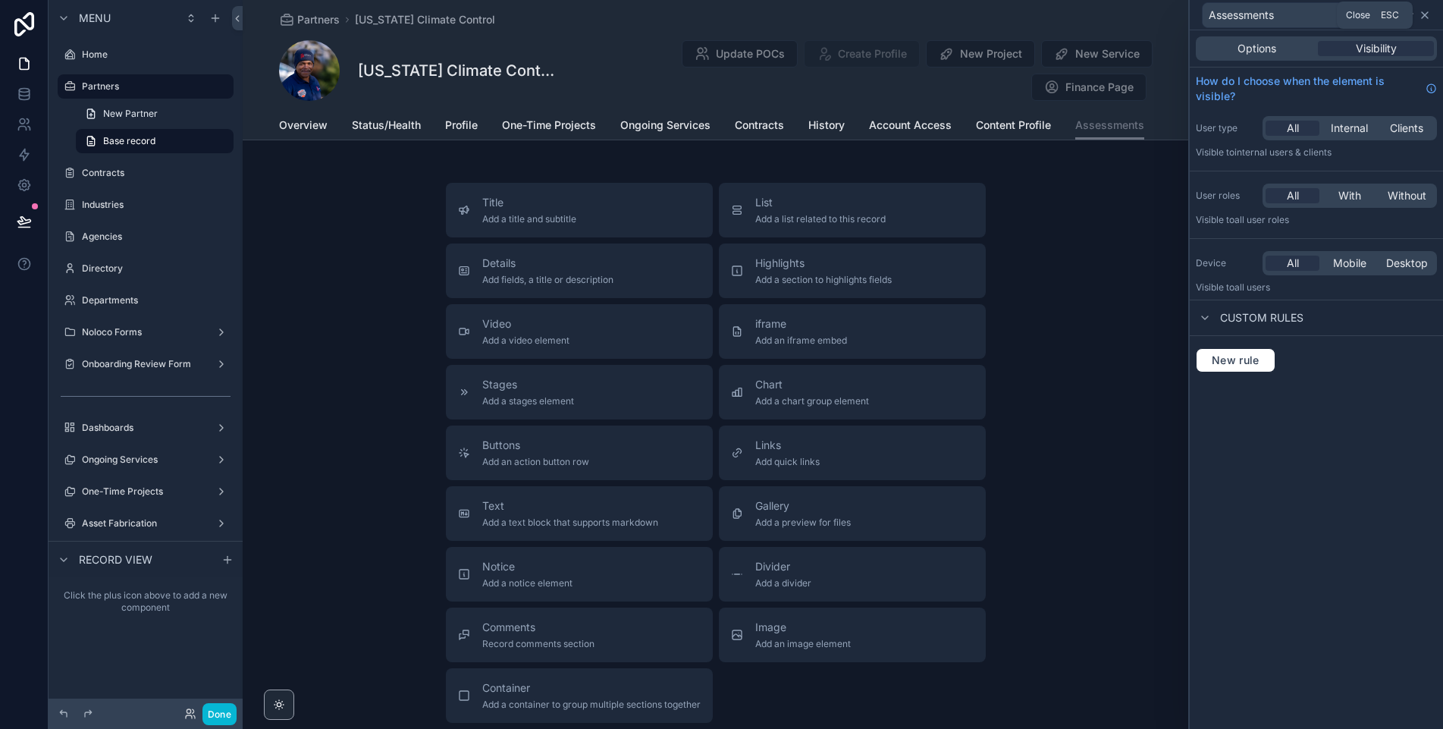
click at [1425, 15] on icon at bounding box center [1424, 15] width 6 height 6
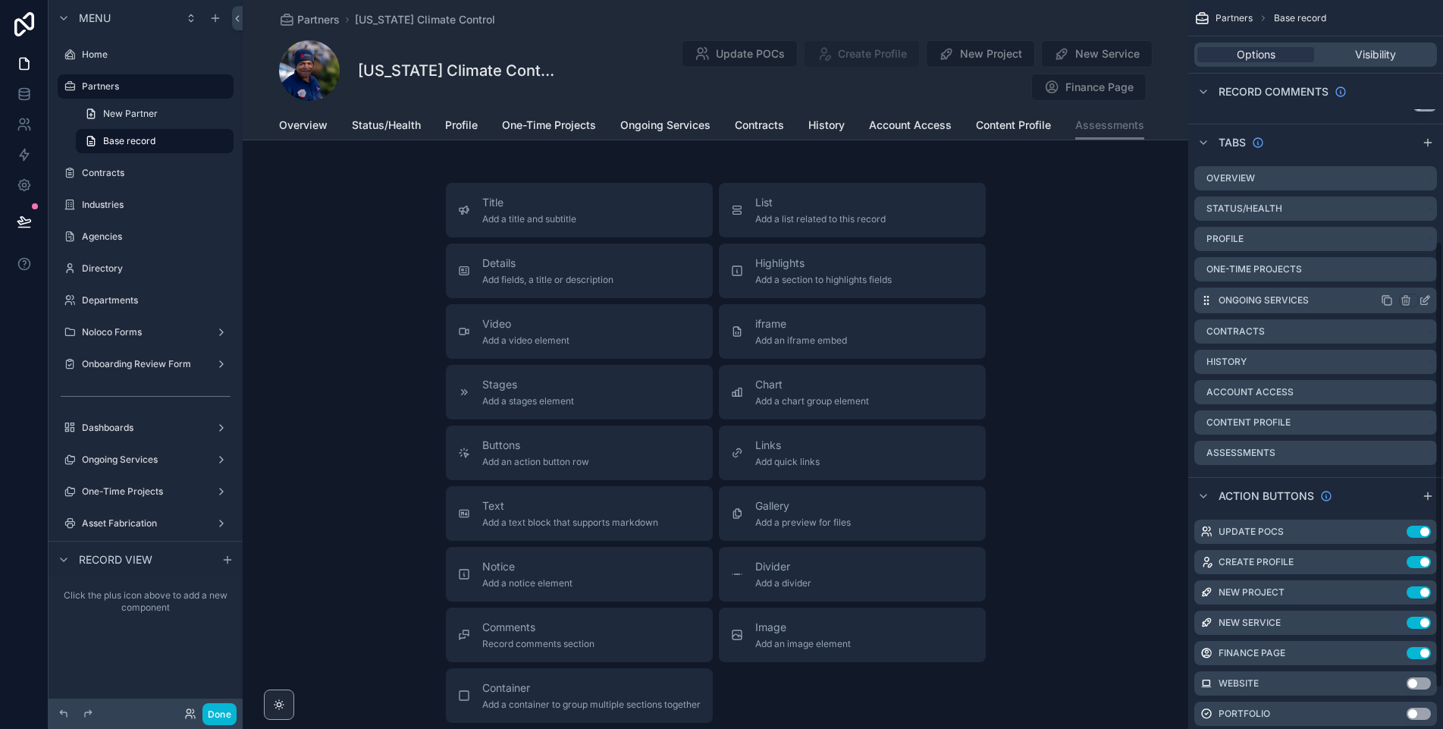
scroll to position [399, 0]
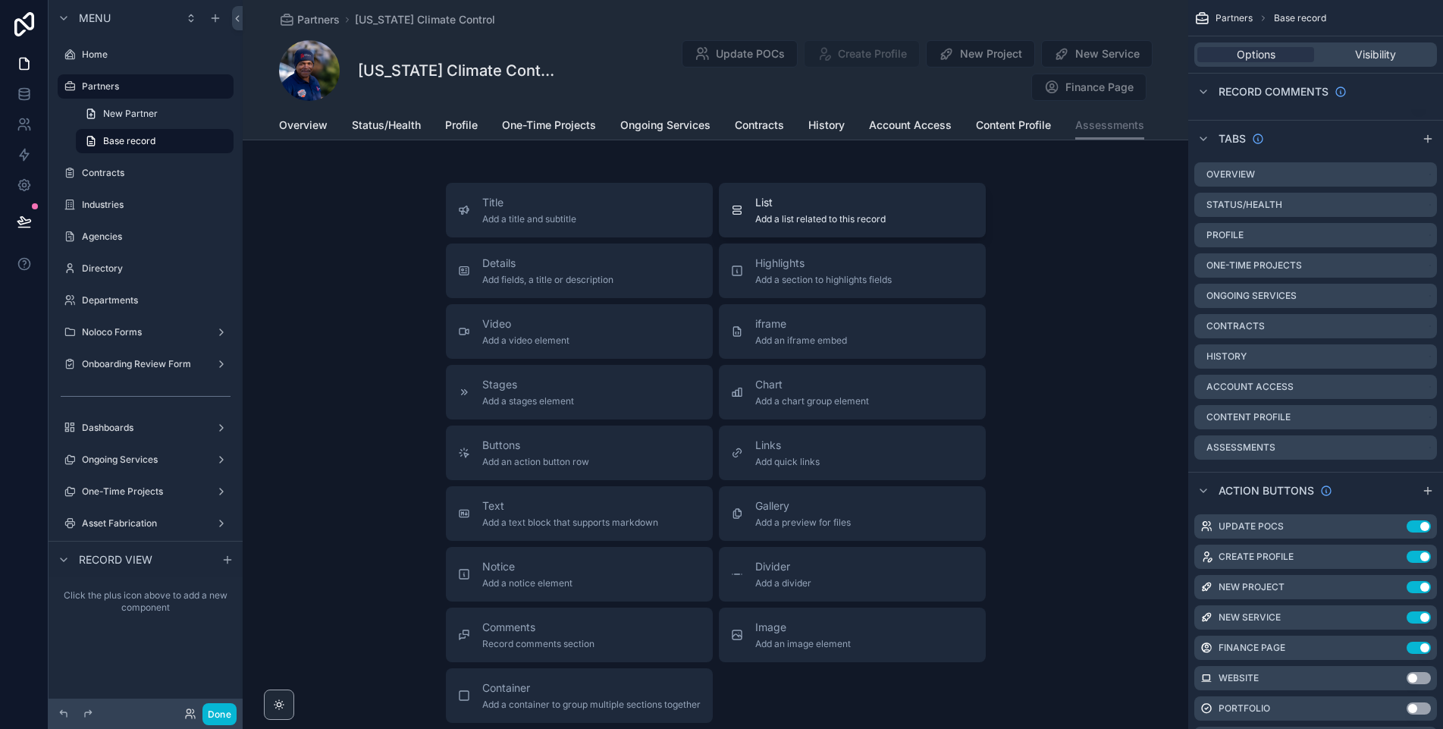
click at [884, 213] on span "Add a list related to this record" at bounding box center [820, 219] width 130 height 12
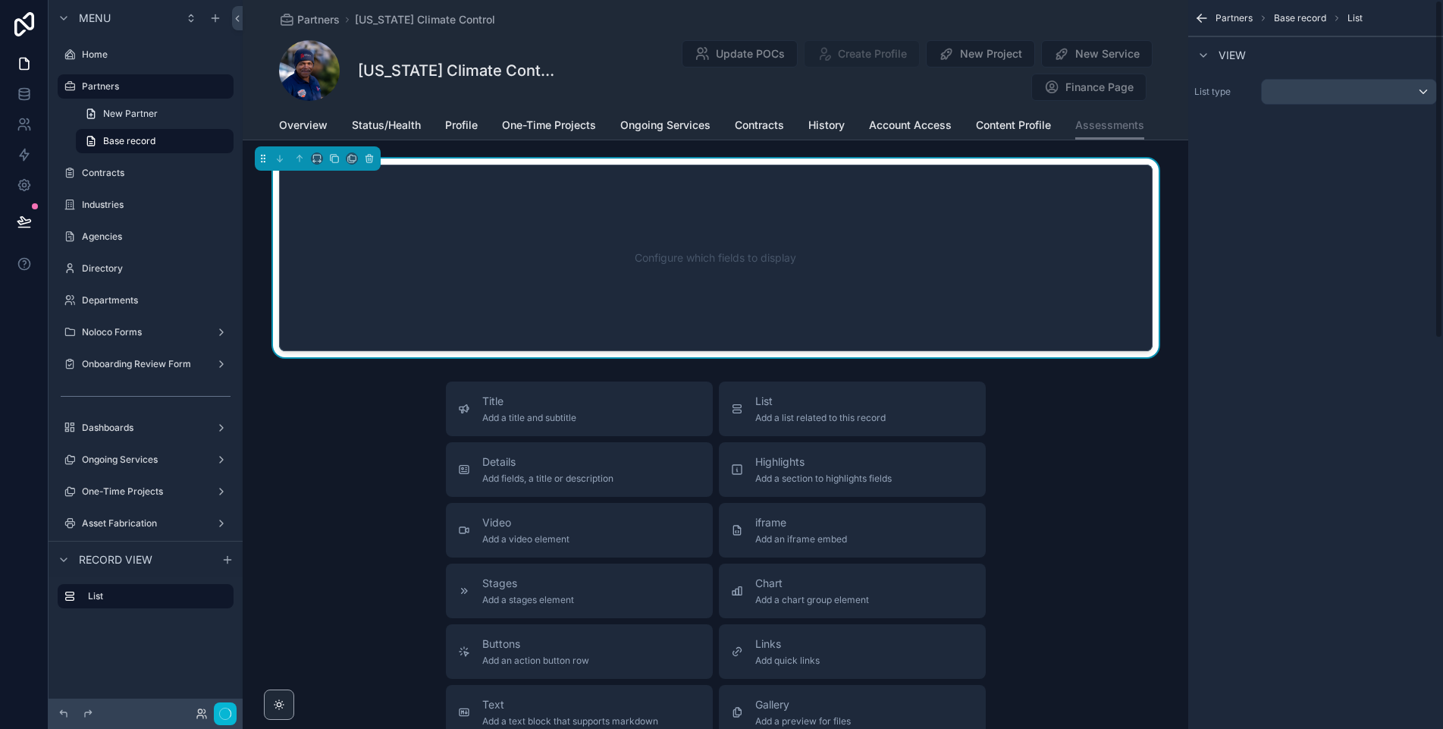
scroll to position [0, 0]
click at [1318, 96] on div "scrollable content" at bounding box center [1349, 92] width 174 height 24
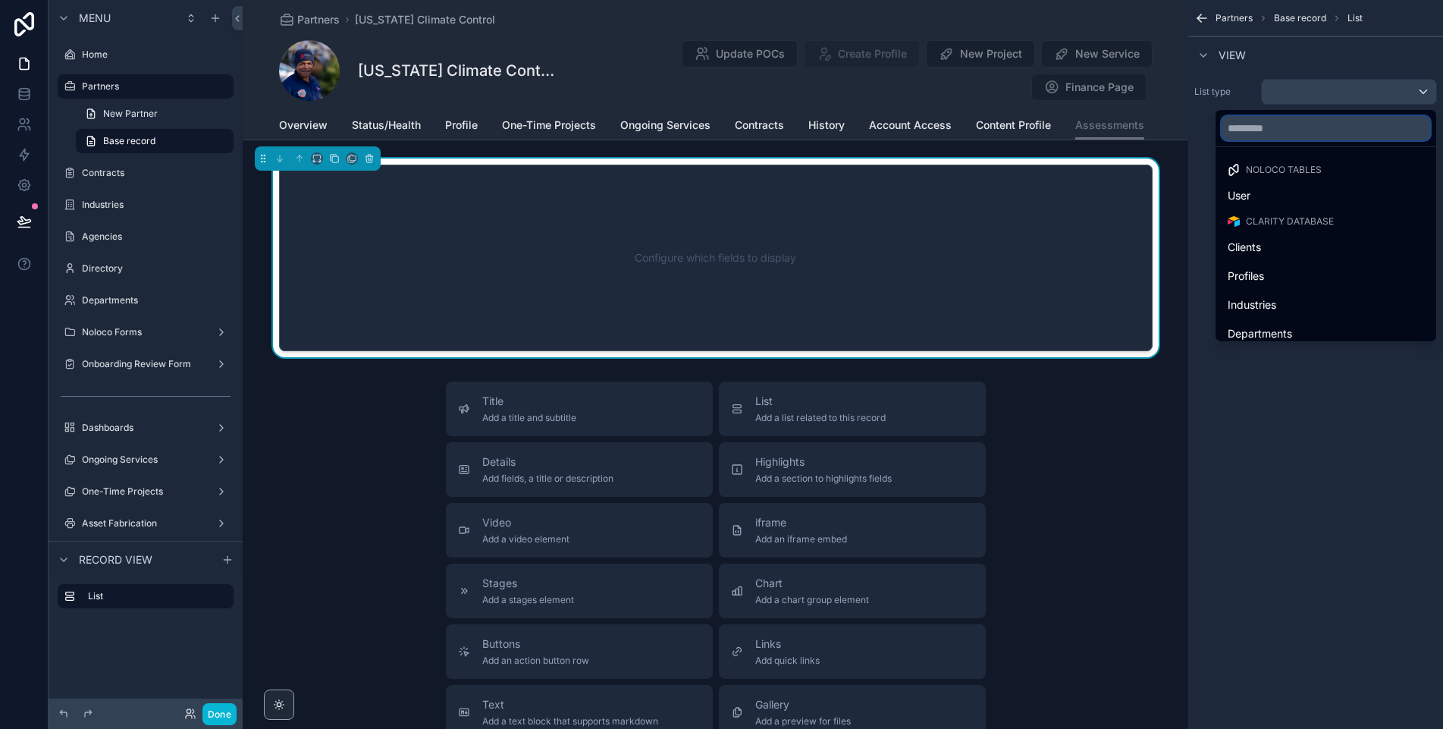
click at [1280, 137] on input "text" at bounding box center [1325, 128] width 208 height 24
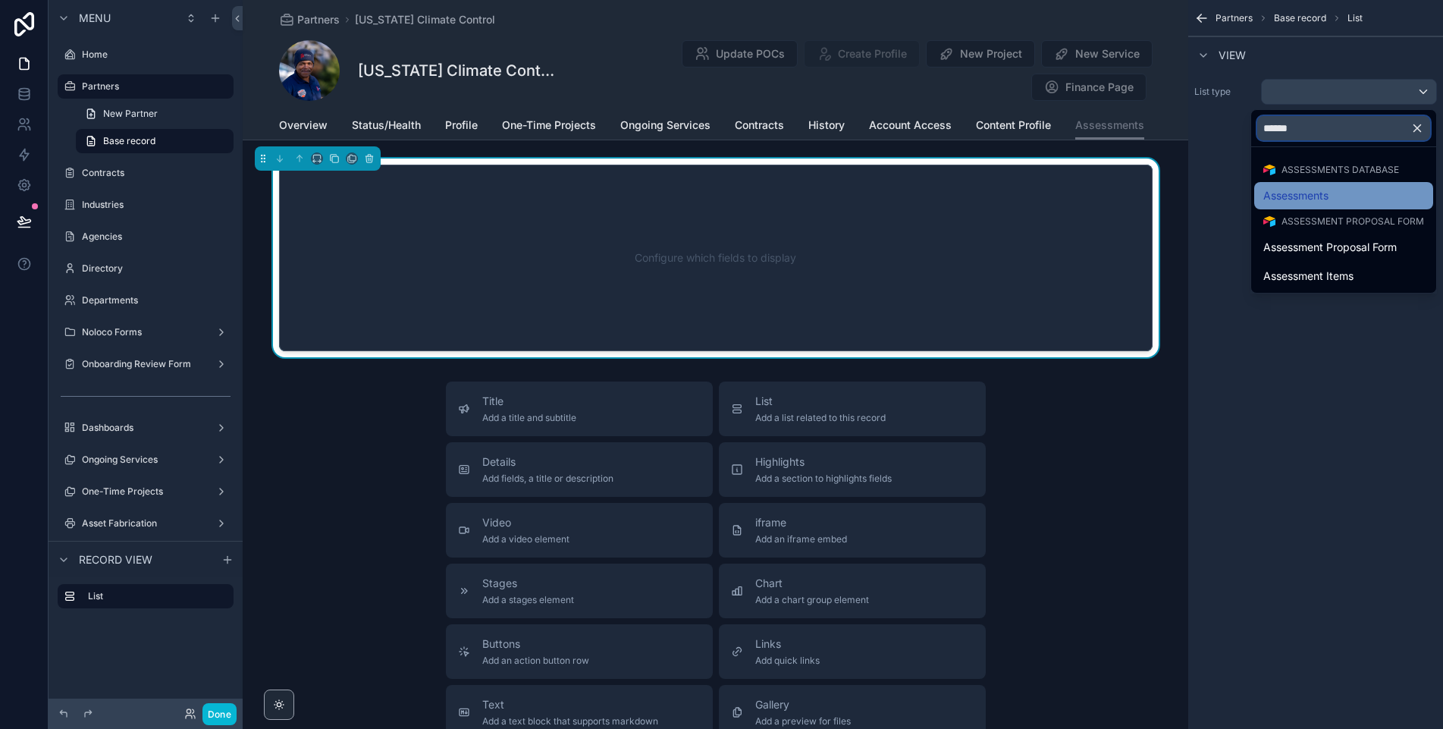
type input "******"
click at [1290, 197] on span "Assessments" at bounding box center [1295, 195] width 65 height 18
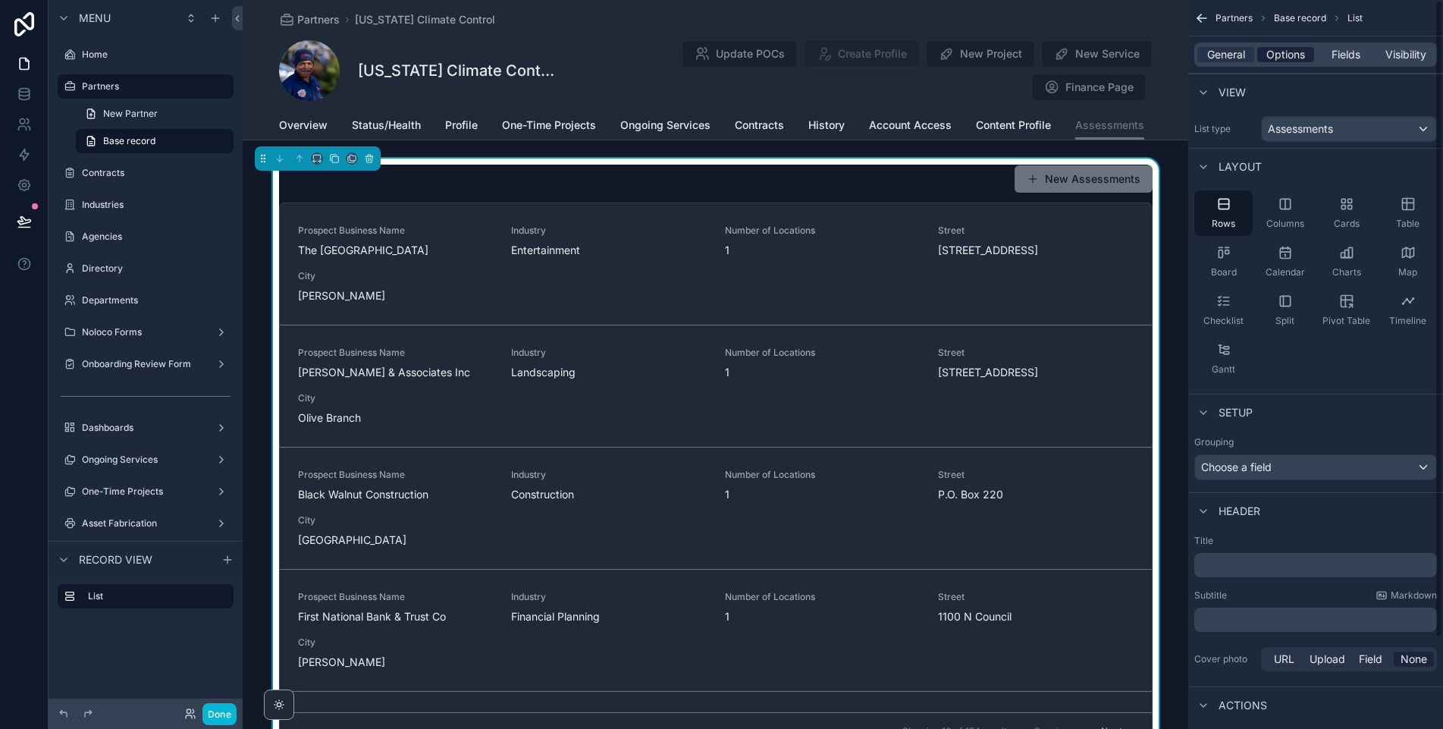
click at [1287, 58] on span "Options" at bounding box center [1285, 54] width 39 height 15
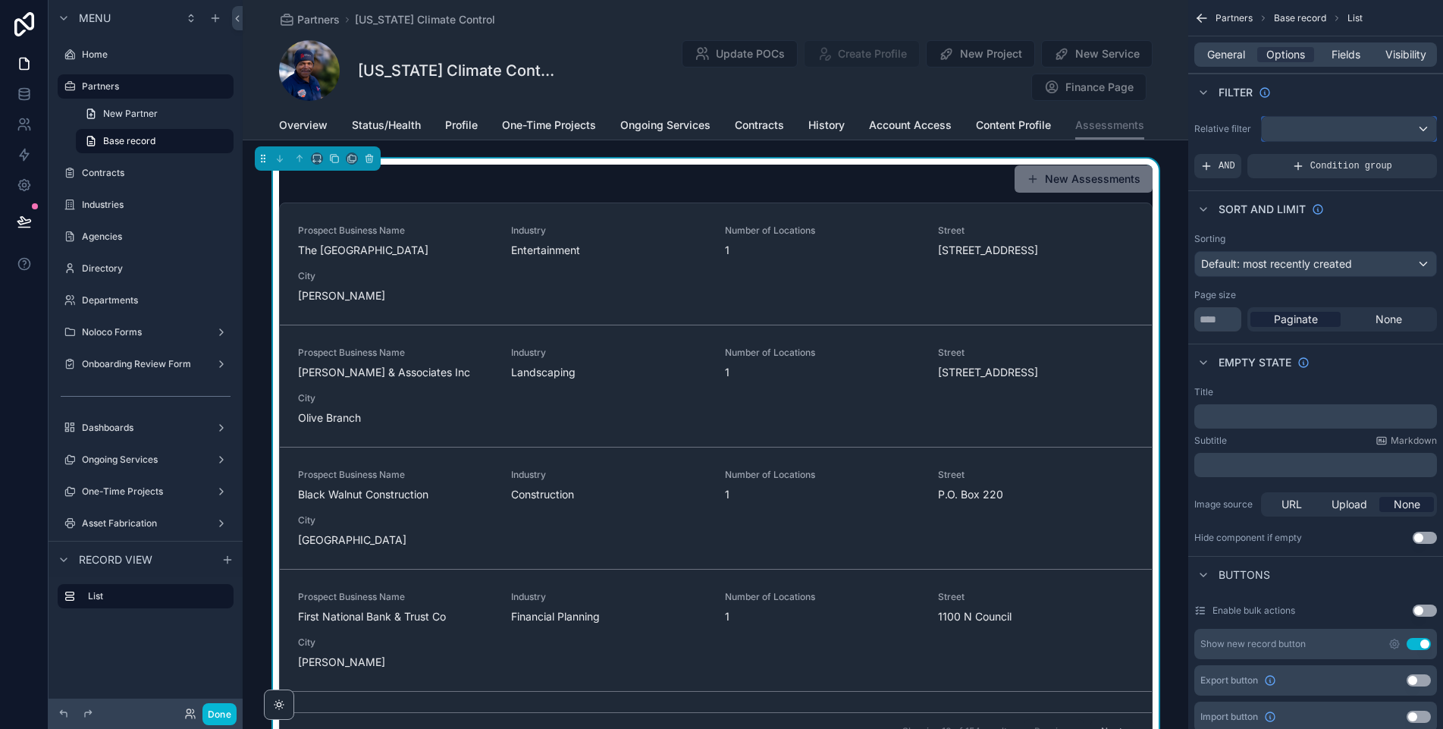
click at [1307, 132] on div "scrollable content" at bounding box center [1349, 129] width 174 height 24
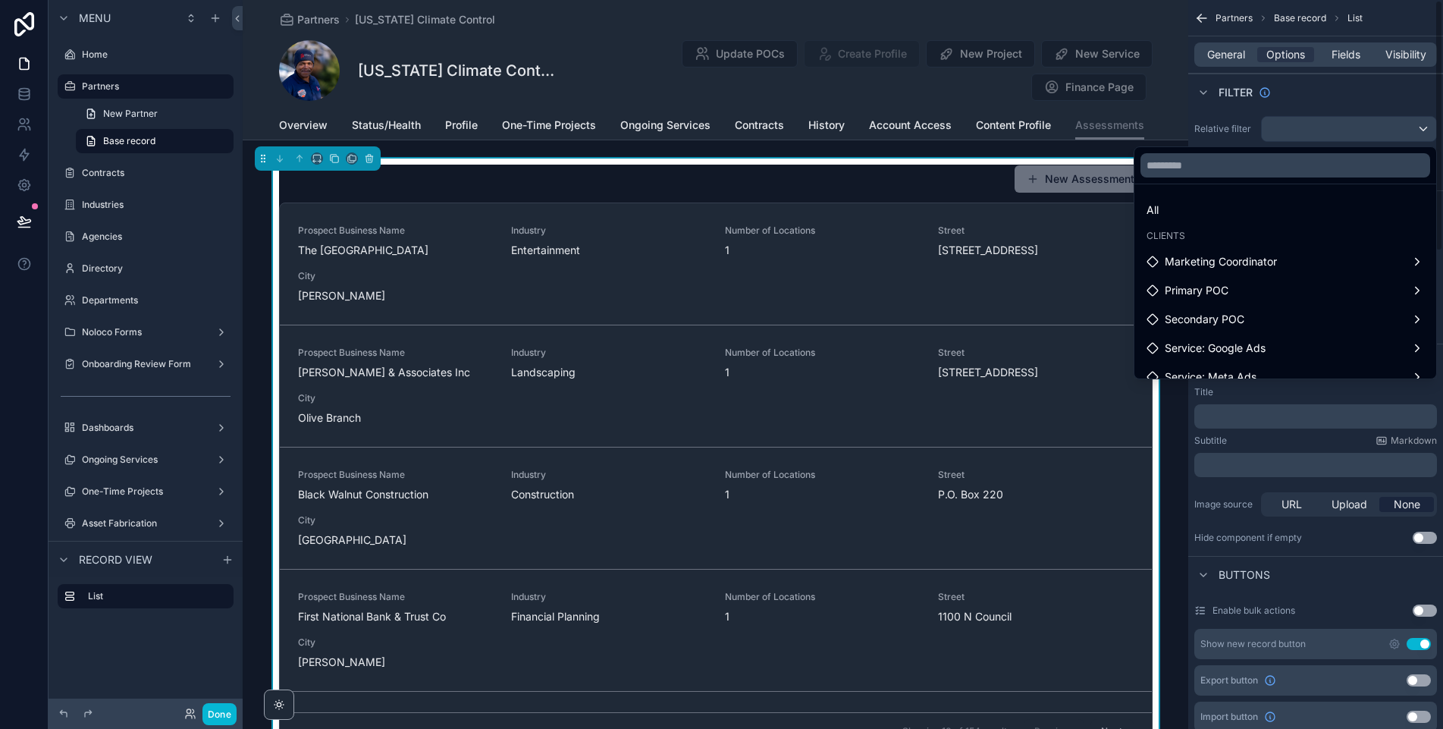
click at [1161, 106] on div "Partners [US_STATE] Climate Control [US_STATE] Climate Control Update POCs Crea…" at bounding box center [715, 70] width 945 height 140
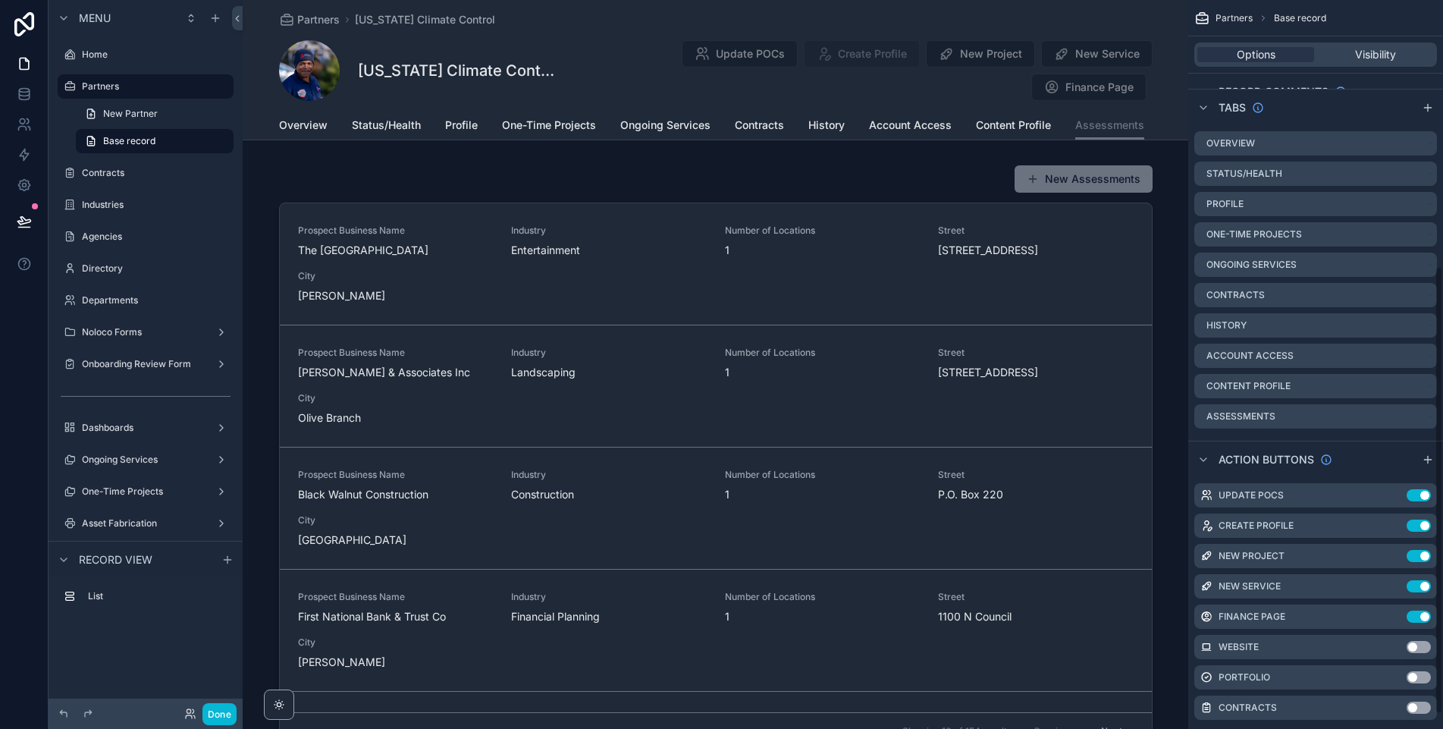
scroll to position [435, 0]
click at [1421, 412] on icon "scrollable content" at bounding box center [1424, 412] width 12 height 12
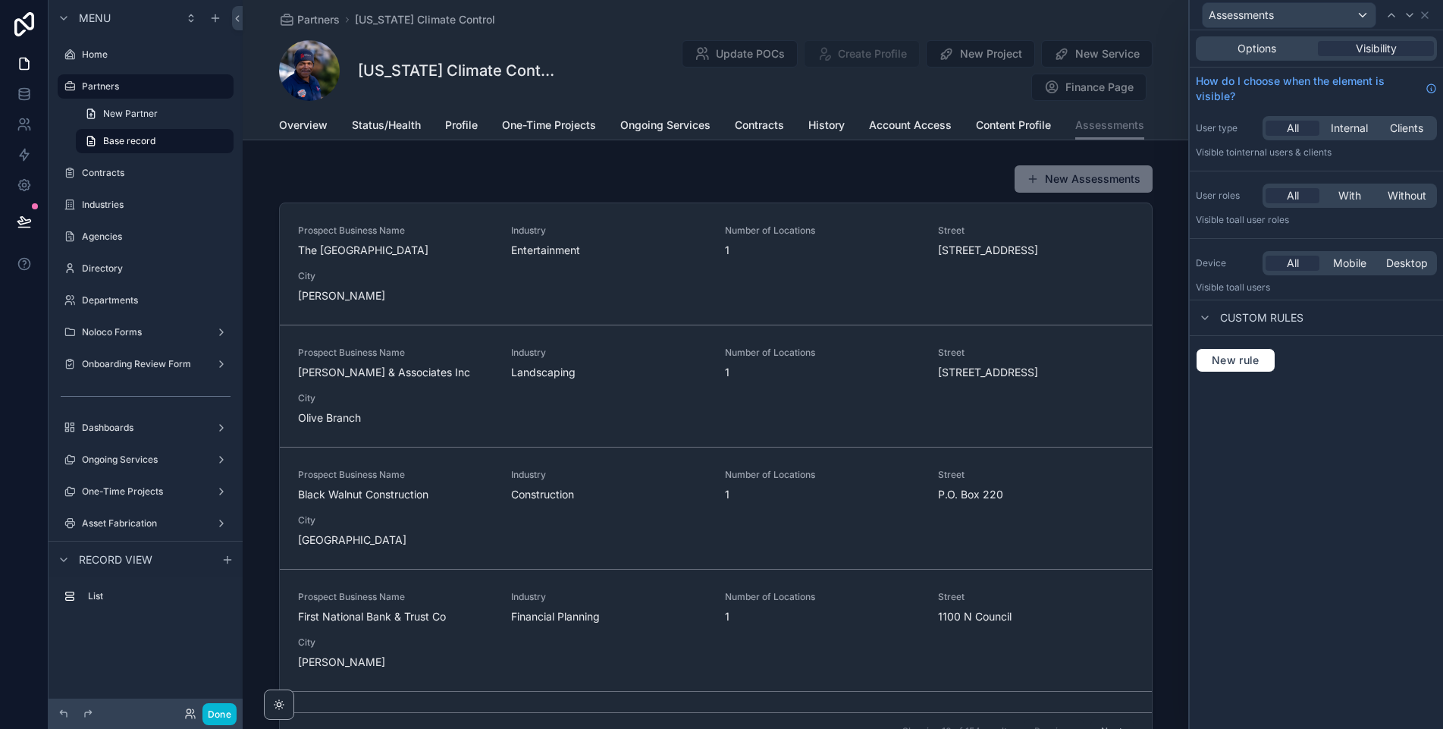
drag, startPoint x: 1252, startPoint y: 57, endPoint x: 1238, endPoint y: 163, distance: 107.0
click at [1252, 57] on div "Options Visibility" at bounding box center [1316, 48] width 241 height 24
click at [1246, 49] on span "Options" at bounding box center [1256, 48] width 39 height 15
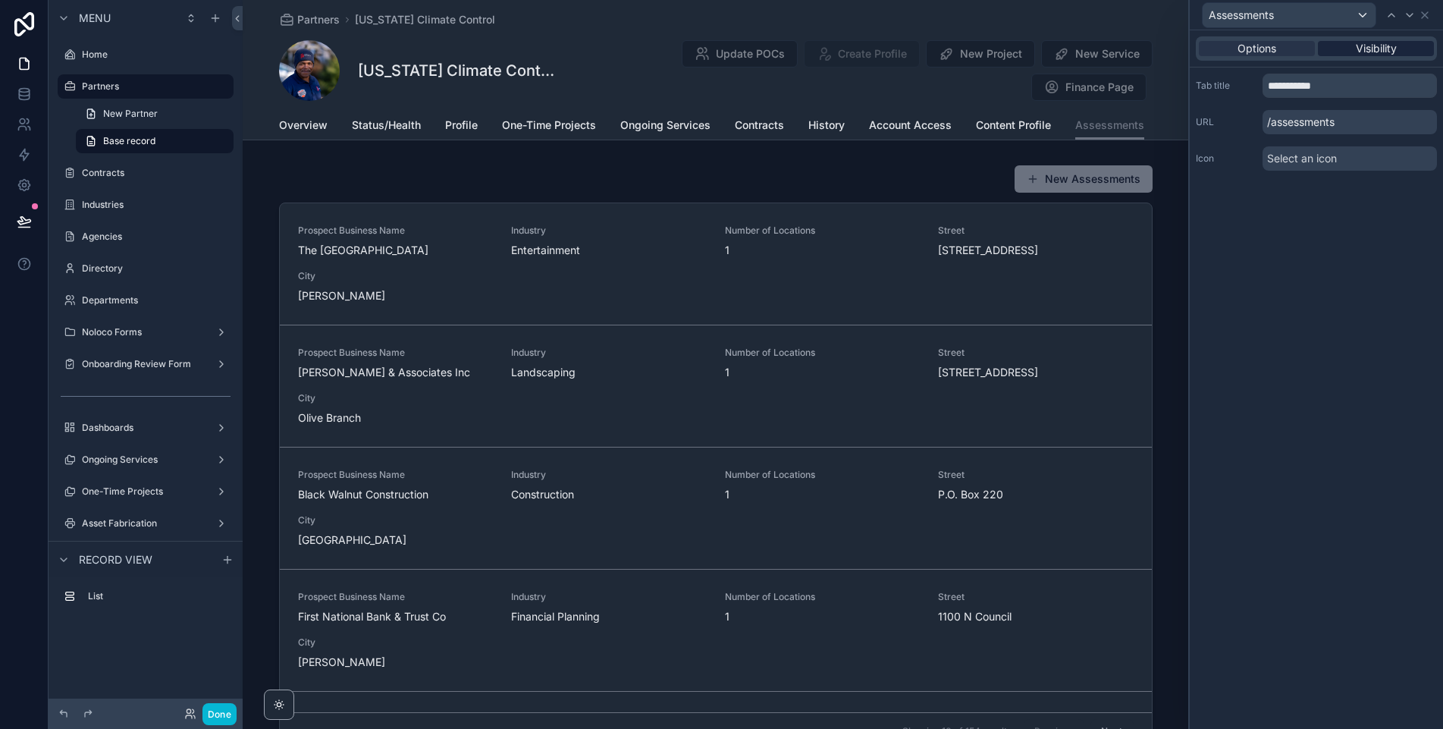
click at [1394, 48] on span "Visibility" at bounding box center [1376, 48] width 41 height 15
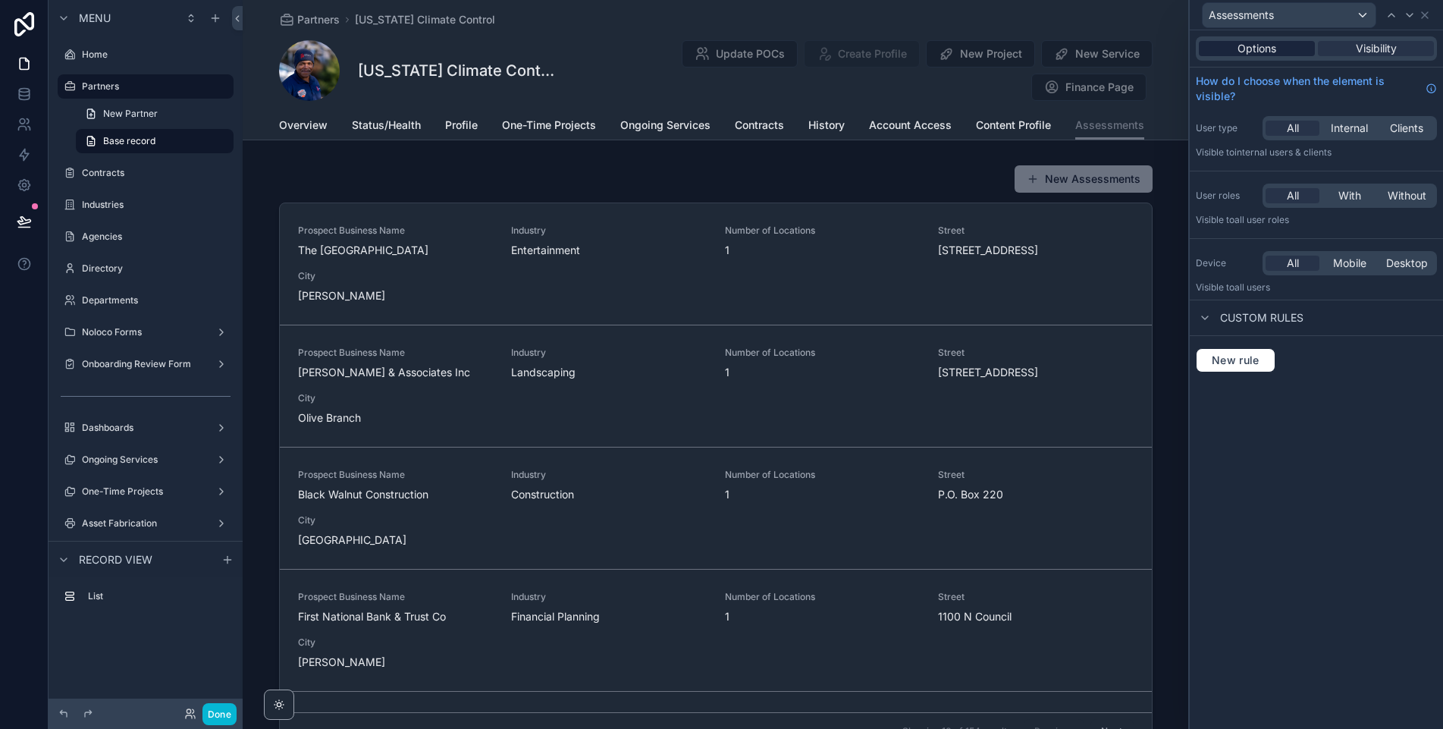
click at [1258, 46] on span "Options" at bounding box center [1256, 48] width 39 height 15
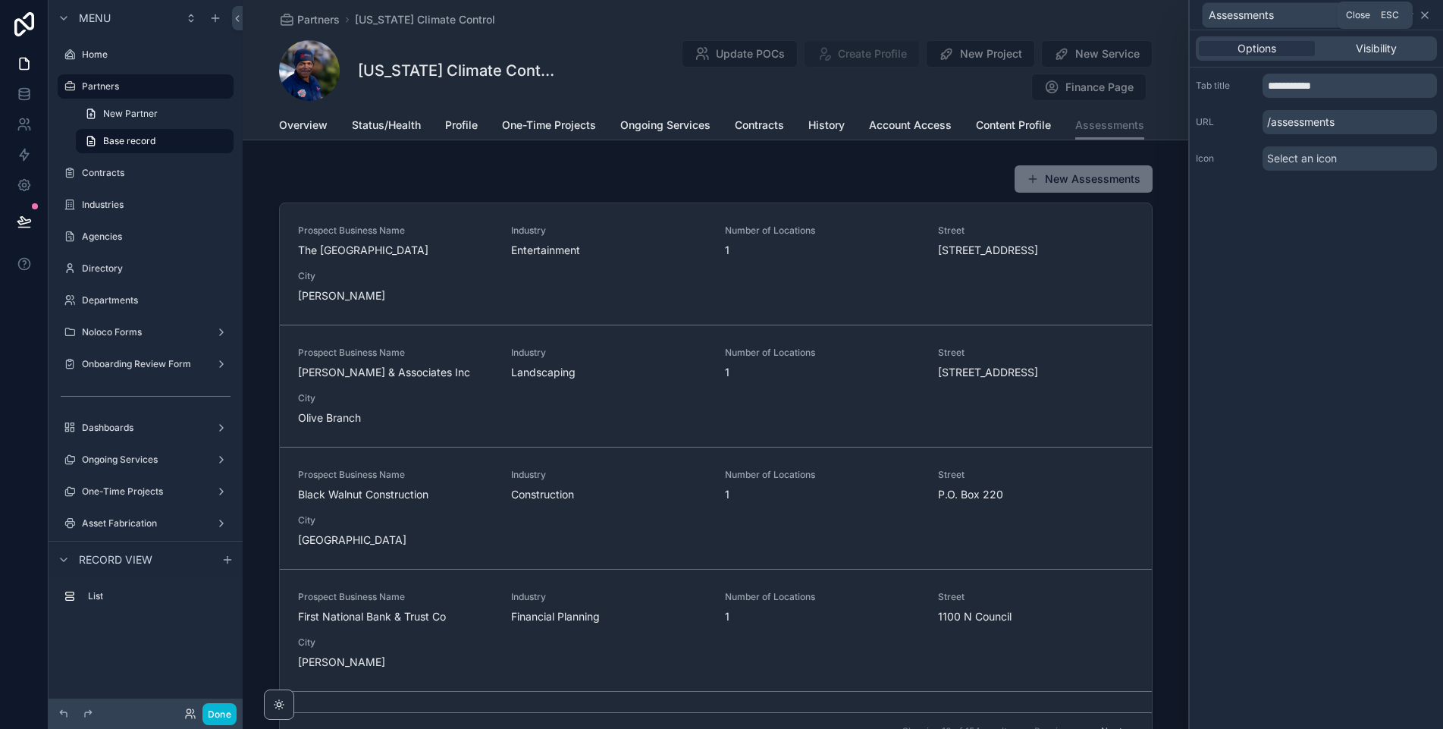
click at [1425, 17] on icon at bounding box center [1424, 15] width 12 height 12
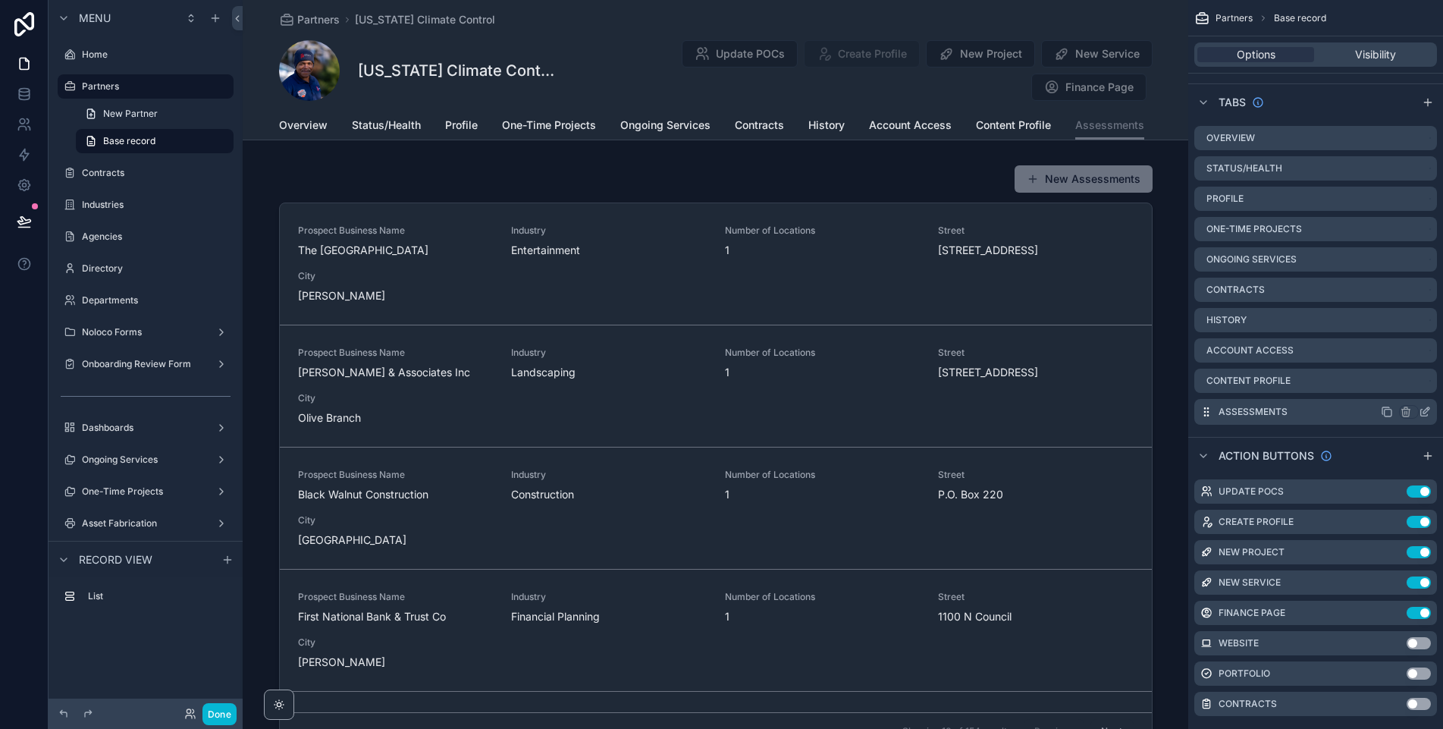
click at [1340, 407] on div "Assessments" at bounding box center [1315, 412] width 243 height 26
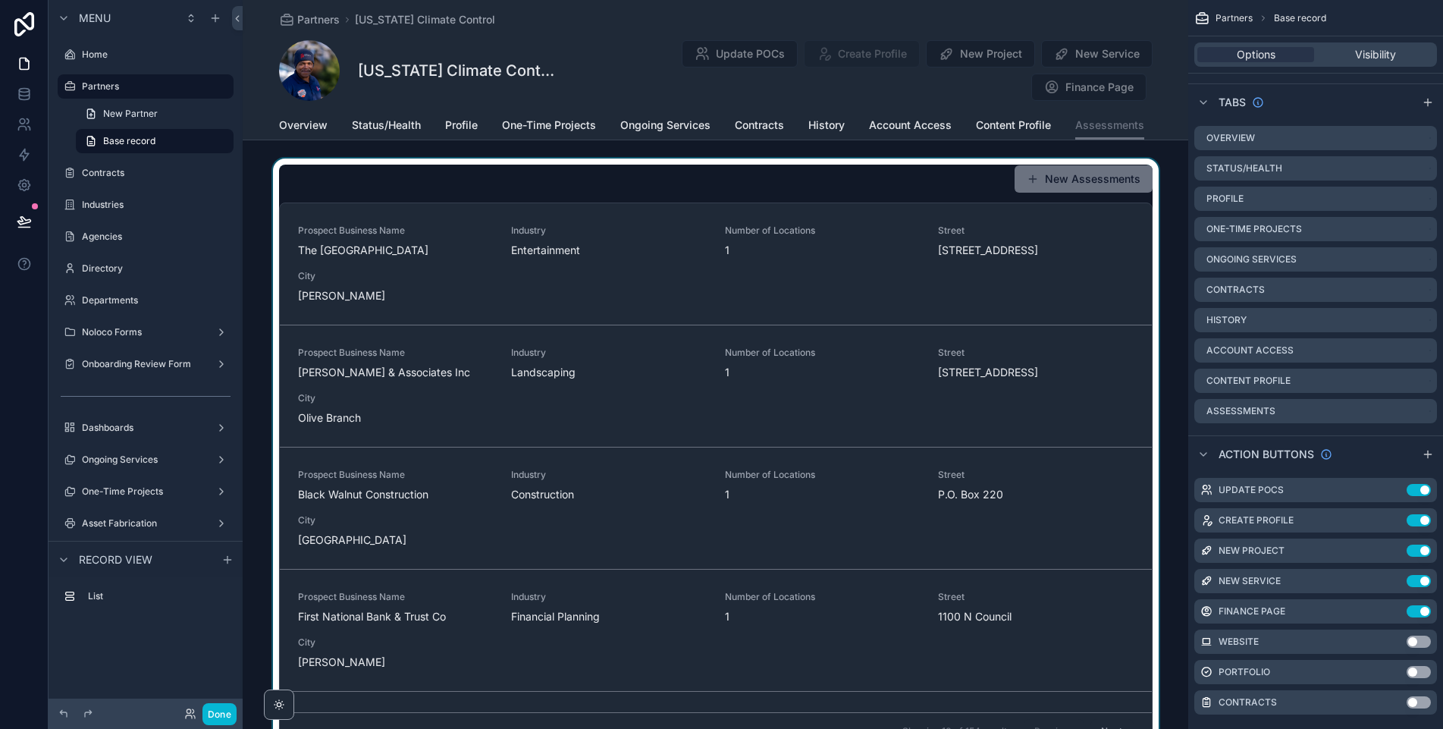
click at [743, 205] on div "scrollable content" at bounding box center [715, 456] width 945 height 597
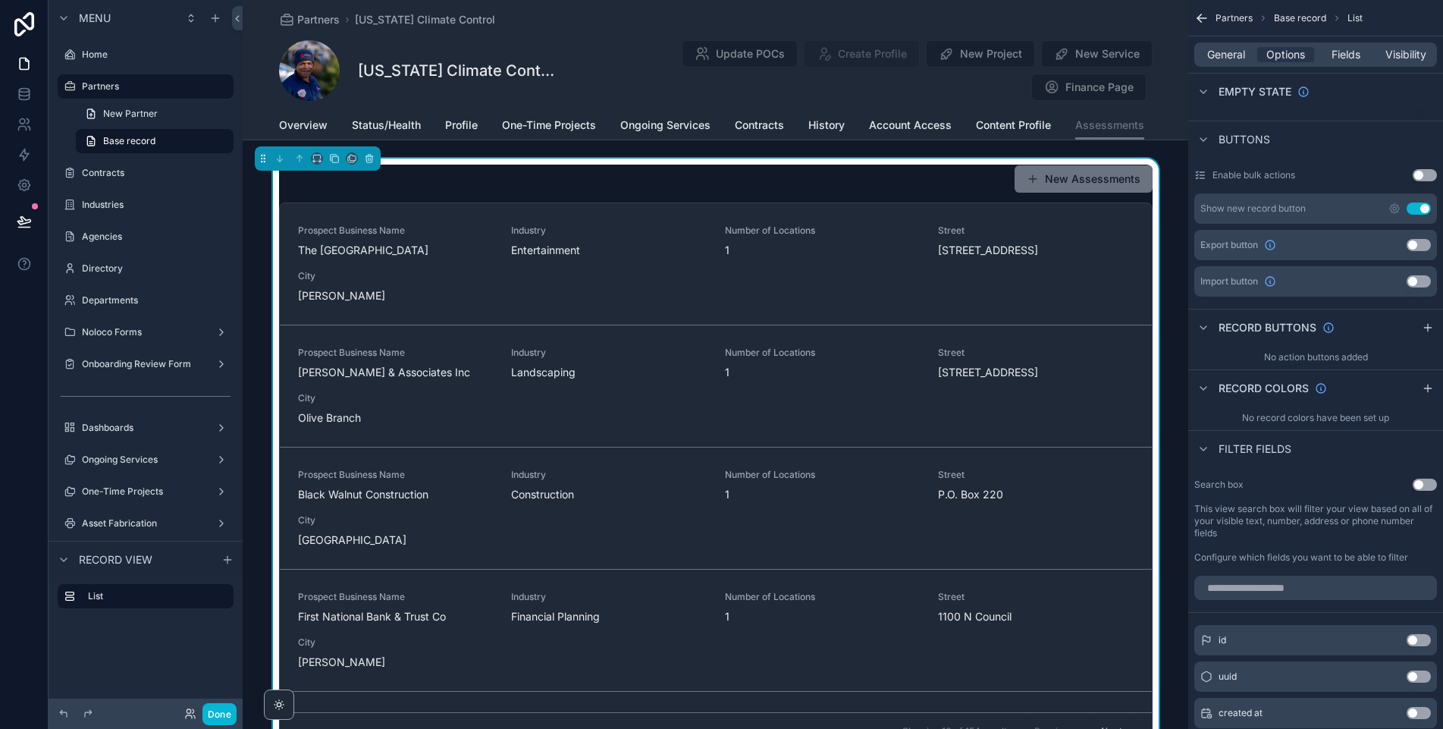
drag, startPoint x: 1423, startPoint y: 208, endPoint x: 1284, endPoint y: 362, distance: 207.8
click at [1423, 208] on button "Use setting" at bounding box center [1418, 208] width 24 height 12
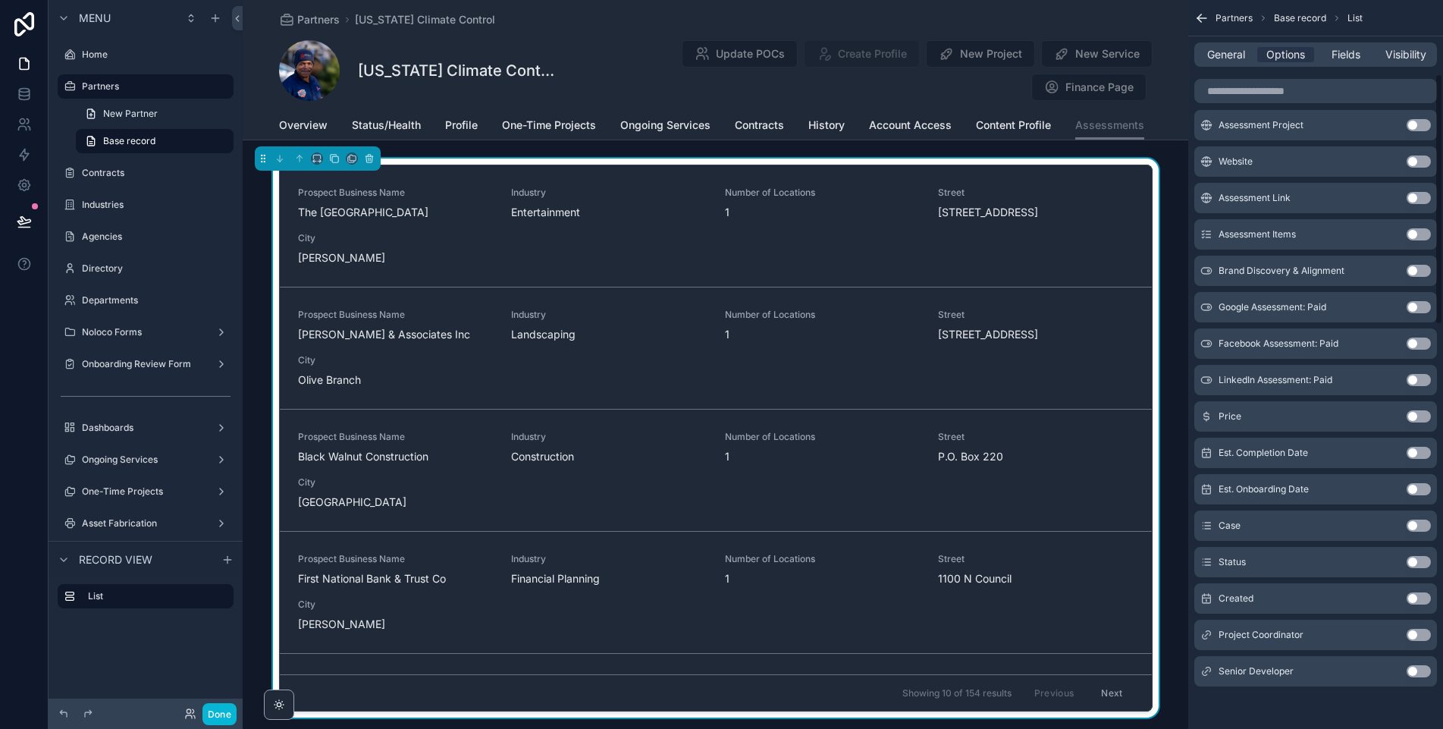
scroll to position [0, 0]
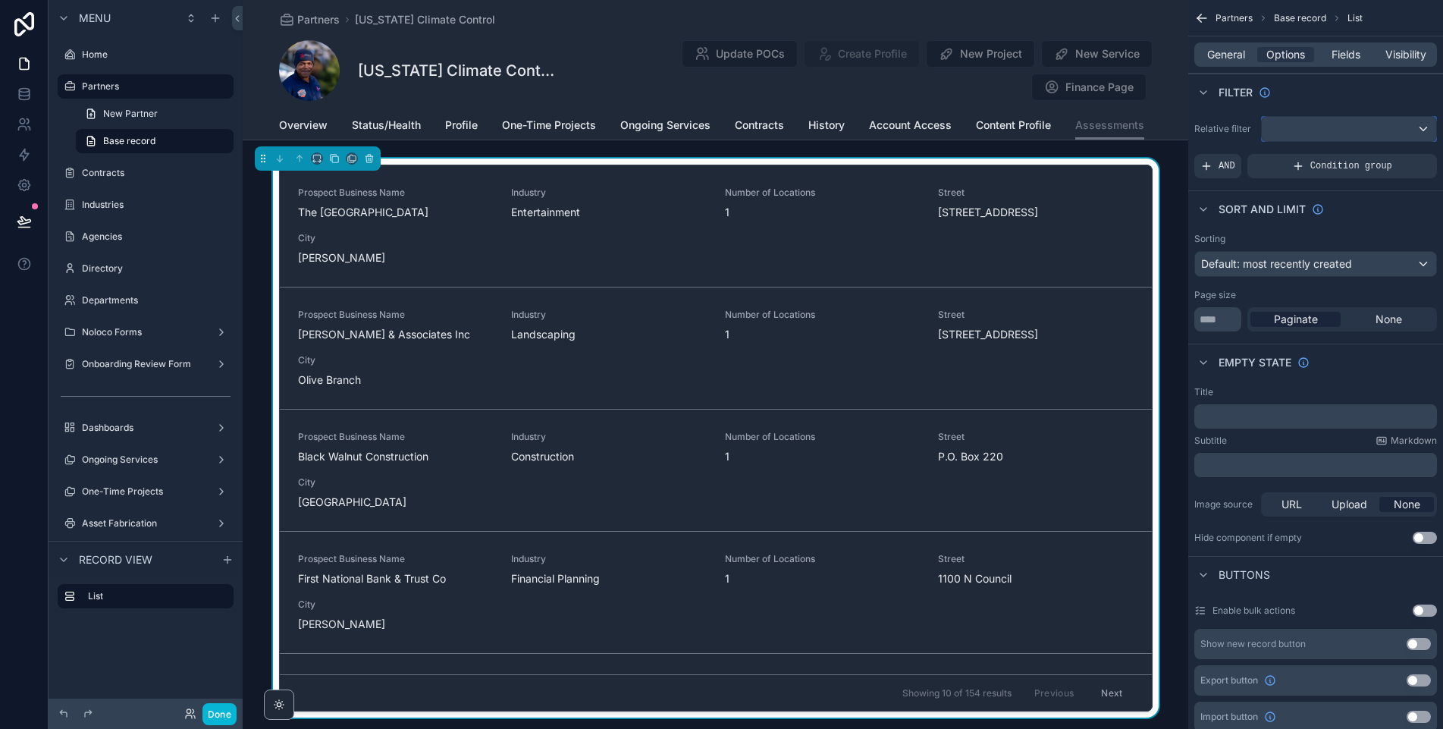
click at [1337, 132] on div "scrollable content" at bounding box center [1349, 129] width 174 height 24
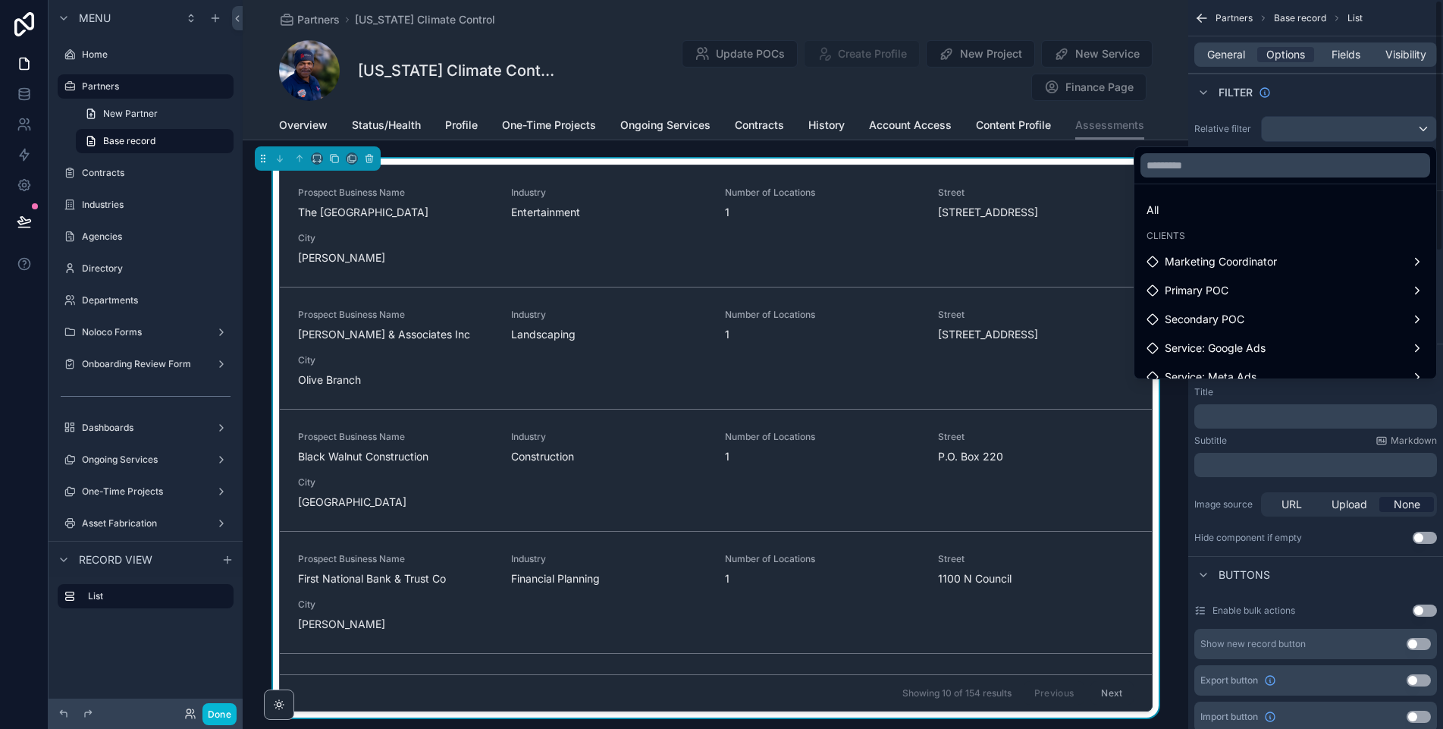
click at [1309, 99] on div "scrollable content" at bounding box center [721, 364] width 1443 height 729
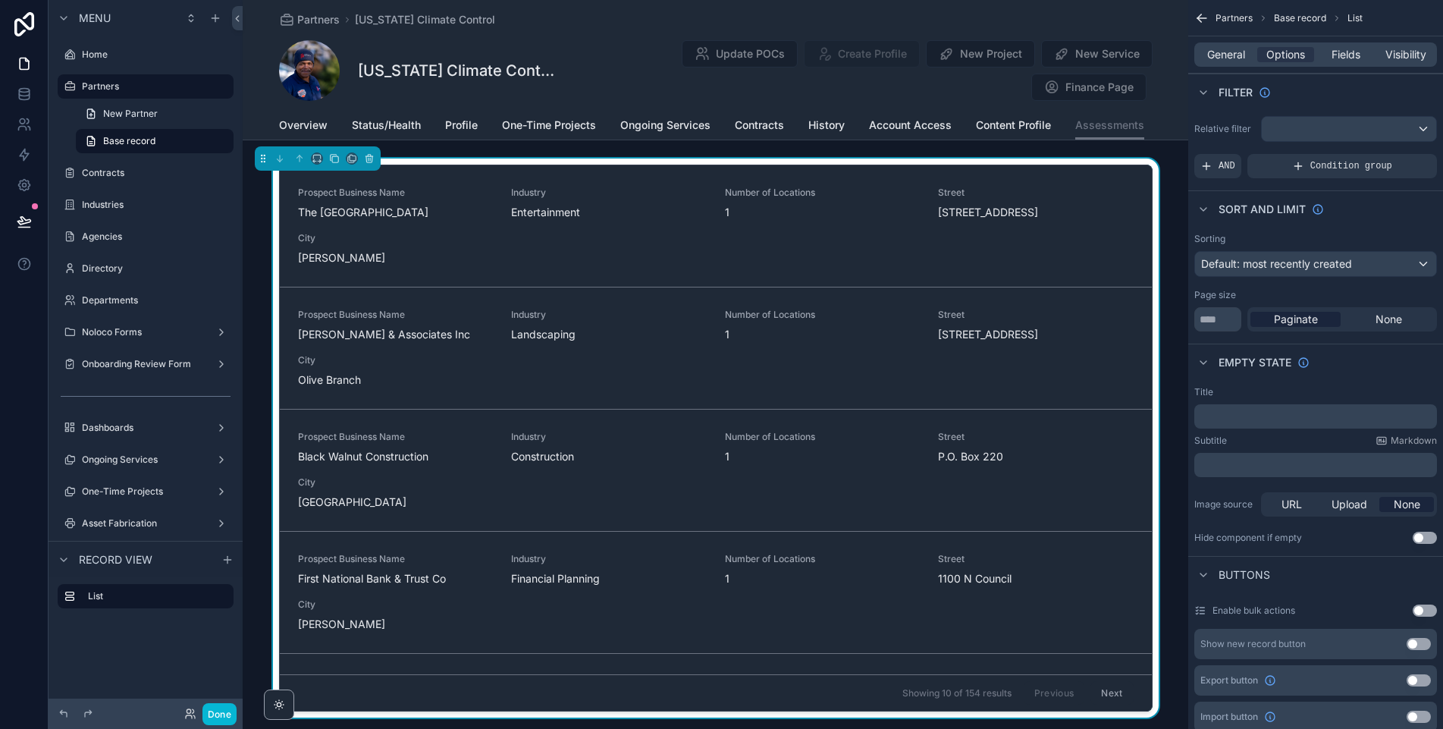
drag, startPoint x: 733, startPoint y: 4, endPoint x: 664, endPoint y: 15, distance: 69.9
click at [733, 4] on div "Partners [US_STATE] Climate Control [US_STATE] Climate Control Update POCs Crea…" at bounding box center [715, 55] width 873 height 111
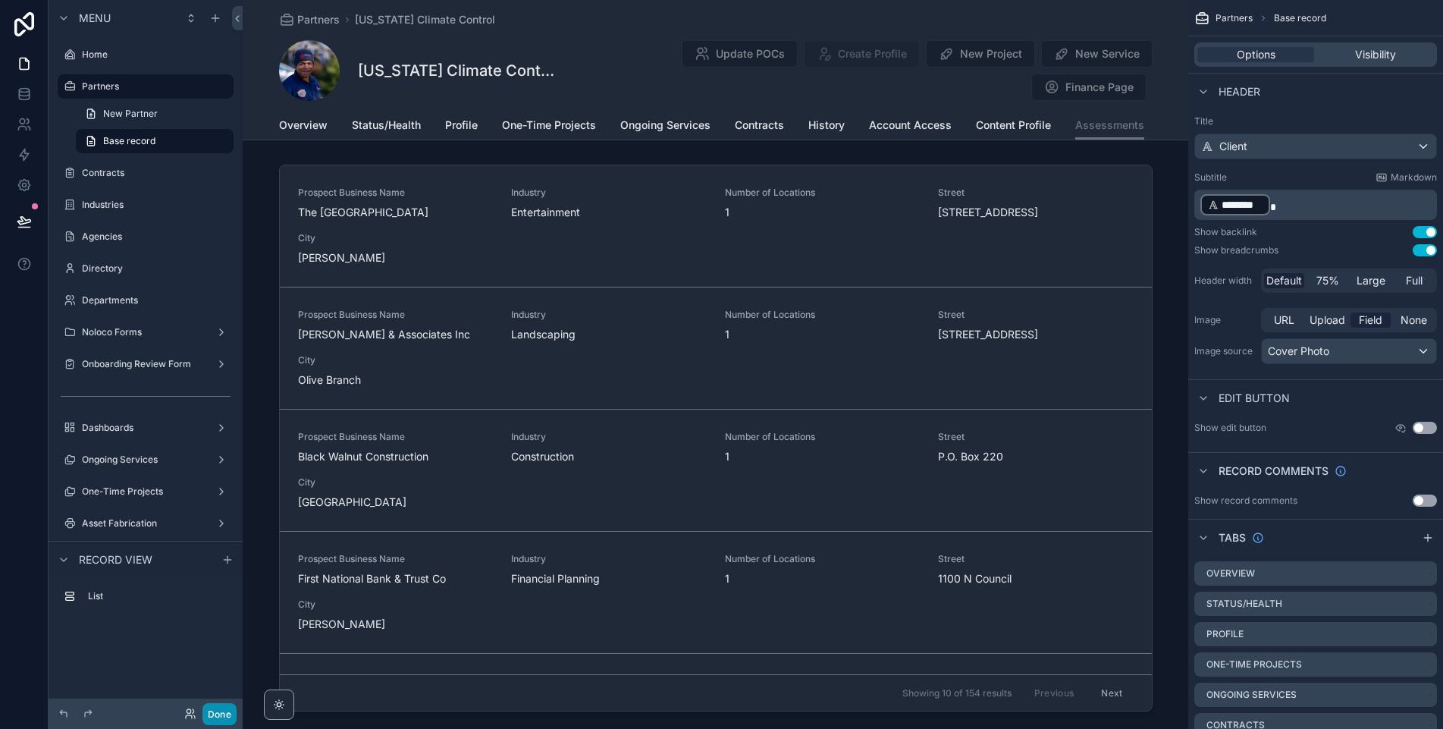
click at [227, 716] on button "Done" at bounding box center [219, 714] width 34 height 22
